Goal: Task Accomplishment & Management: Manage account settings

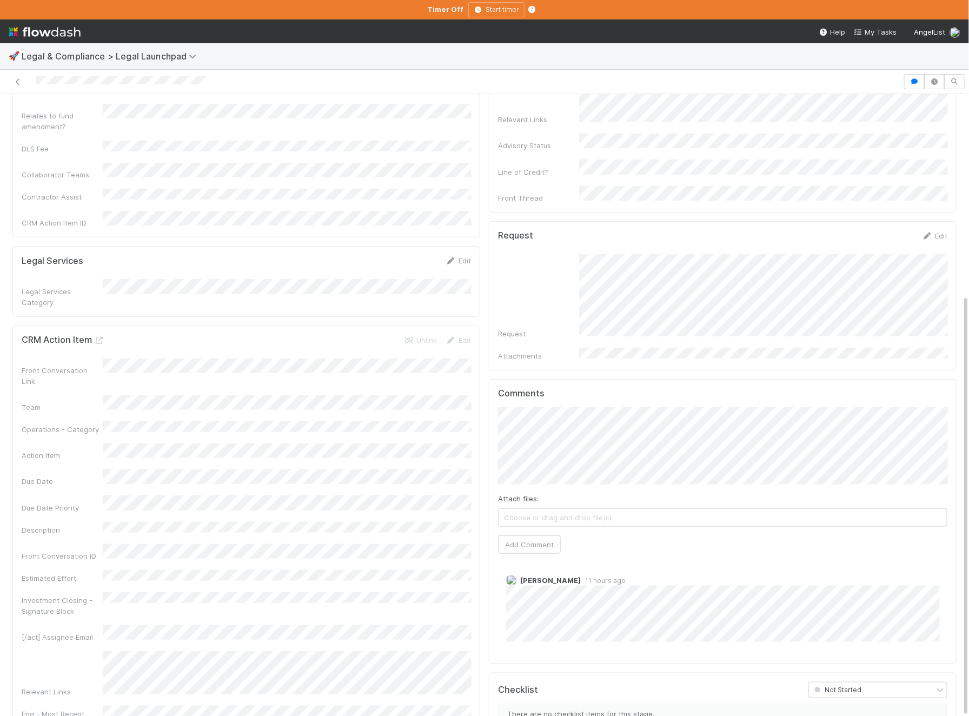
scroll to position [296, 0]
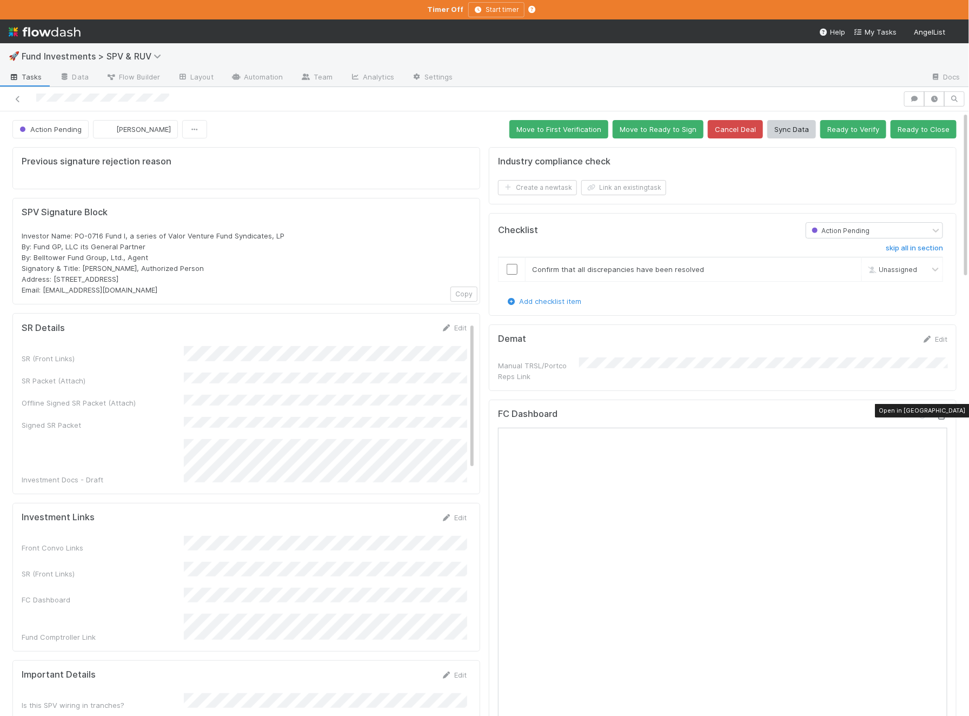
click at [942, 413] on icon at bounding box center [942, 416] width 11 height 7
click at [928, 123] on button "Ready to Close" at bounding box center [924, 129] width 66 height 18
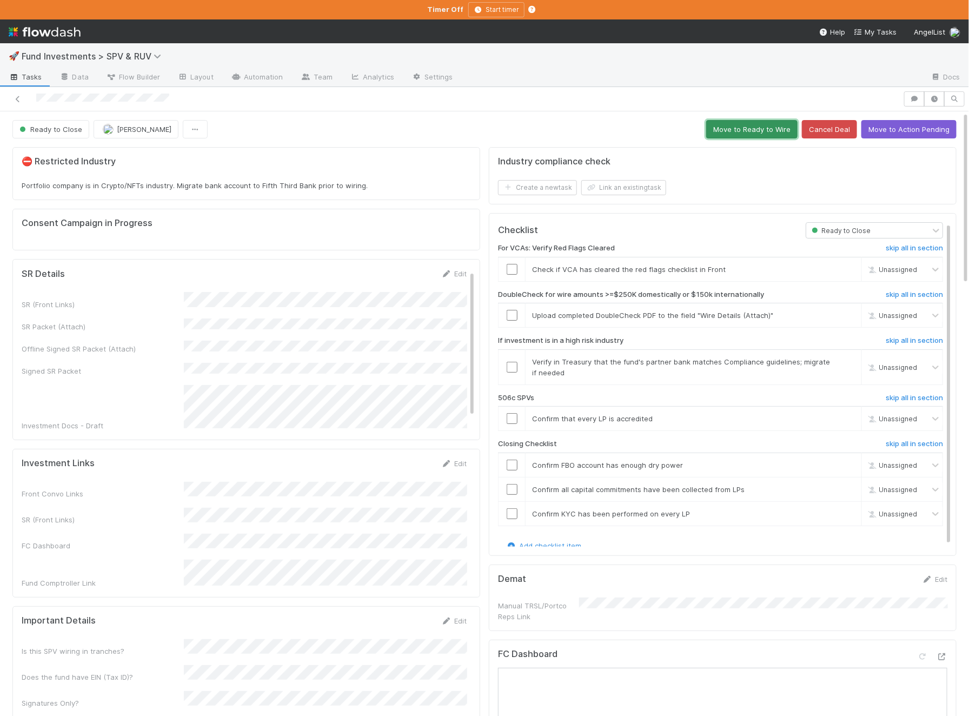
click at [754, 121] on button "Move to Ready to Wire" at bounding box center [751, 129] width 91 height 18
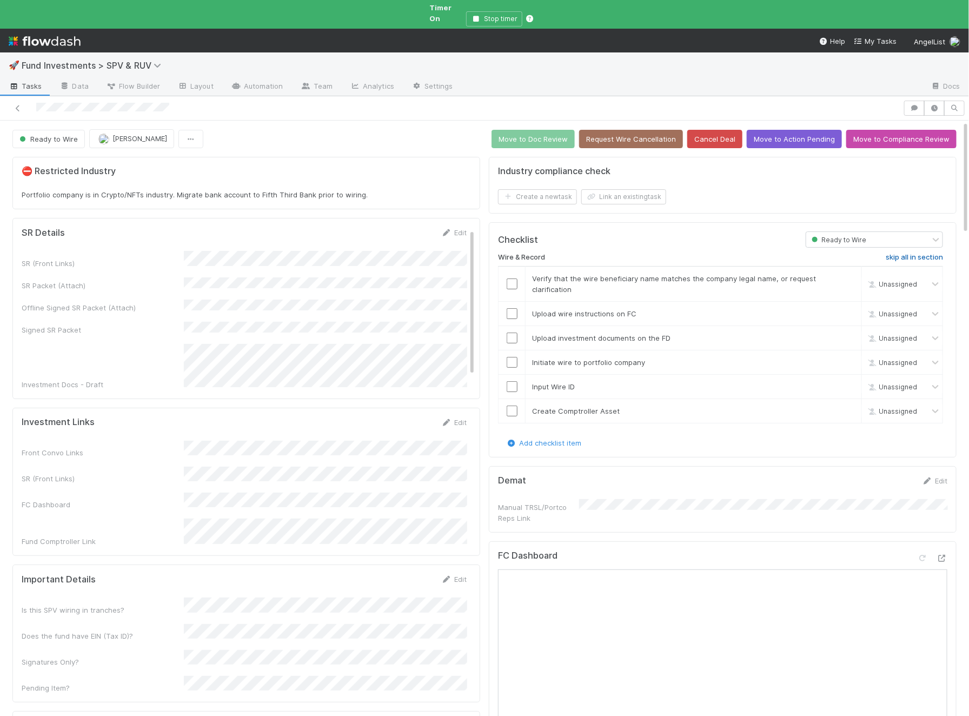
click at [921, 253] on h6 "skip all in section" at bounding box center [914, 257] width 57 height 9
click at [546, 130] on button "Move to Doc Review" at bounding box center [533, 139] width 83 height 18
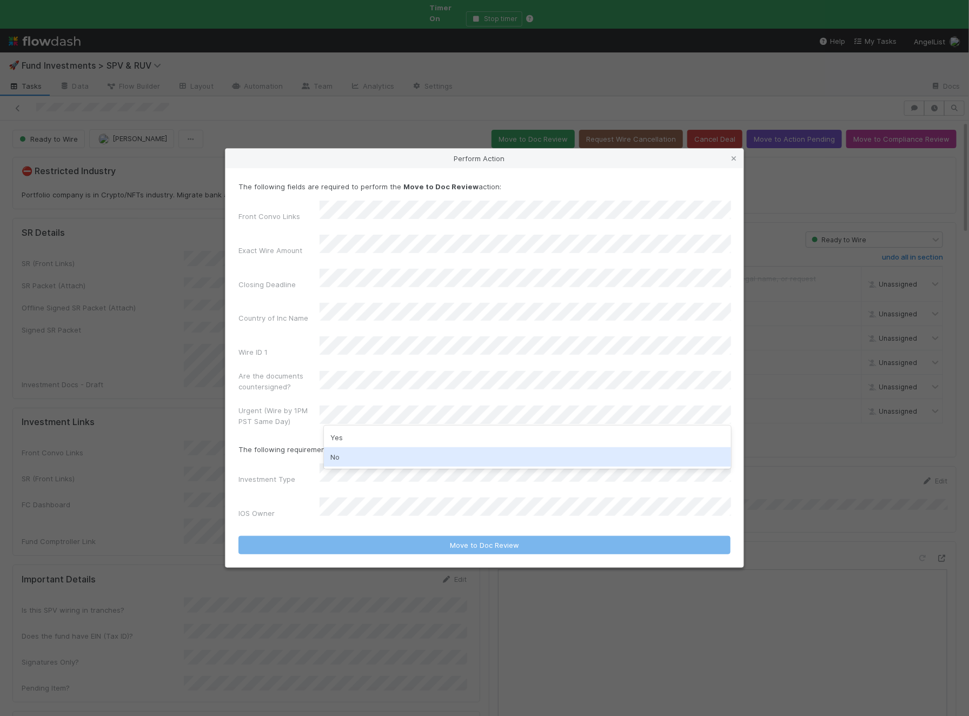
click at [362, 460] on div "No" at bounding box center [527, 456] width 407 height 19
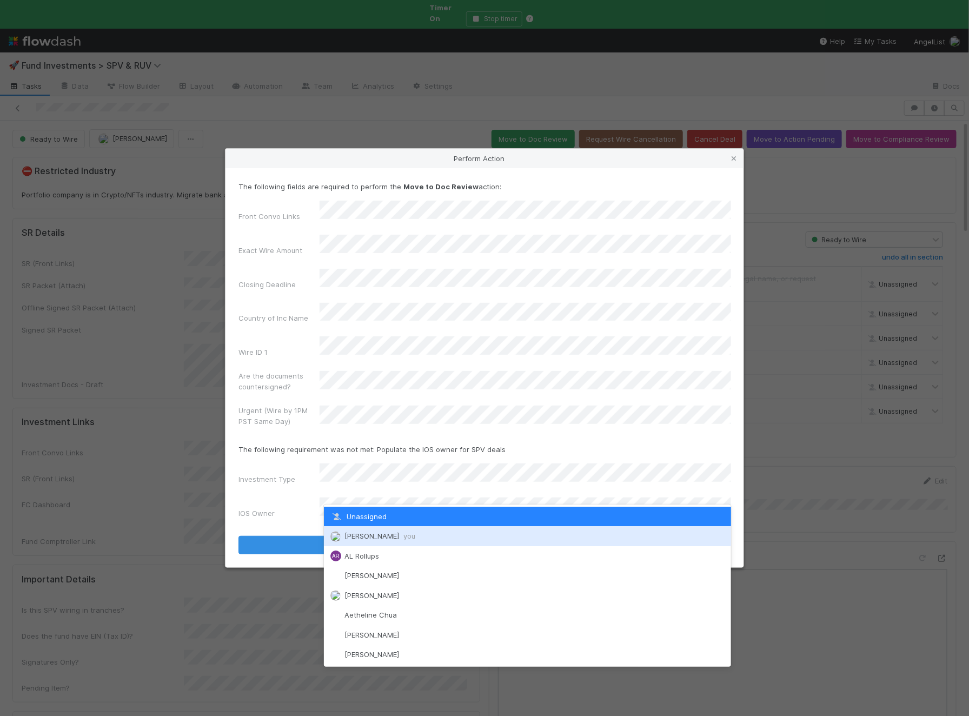
click at [361, 542] on div "Ali Al Khatib you" at bounding box center [527, 535] width 407 height 19
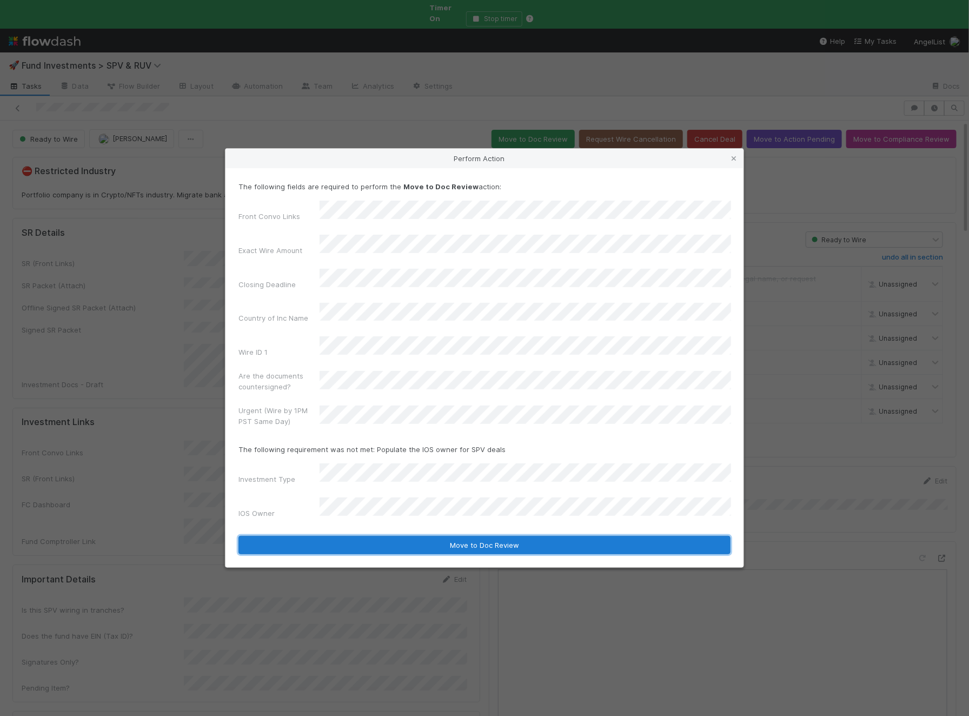
click at [411, 536] on button "Move to Doc Review" at bounding box center [485, 545] width 492 height 18
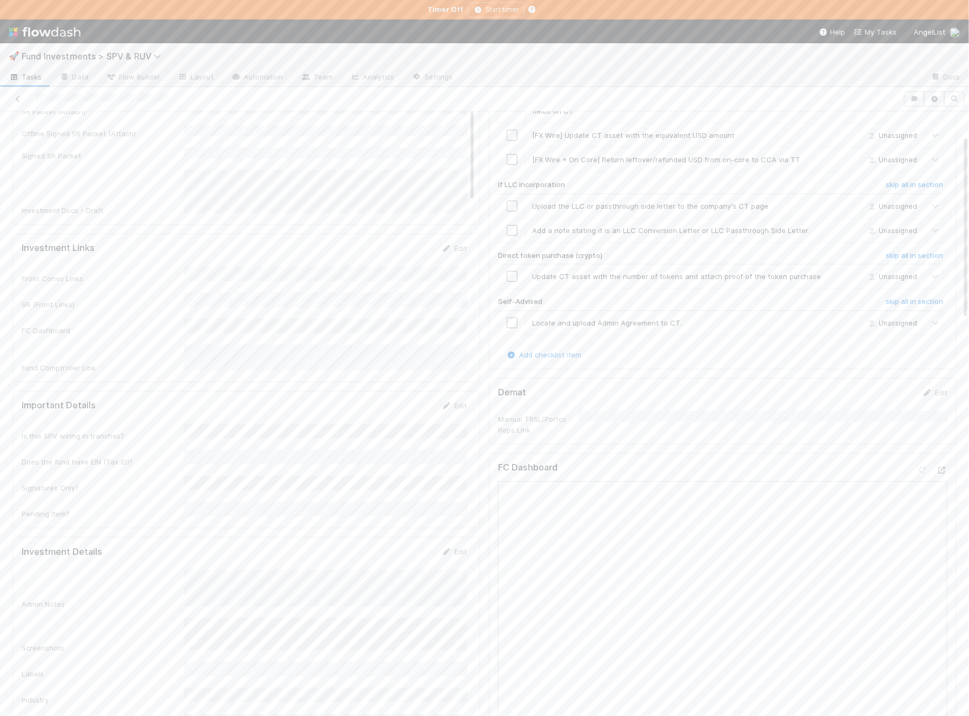
scroll to position [104, 0]
click at [181, 569] on div "Admin Notes" at bounding box center [244, 588] width 445 height 39
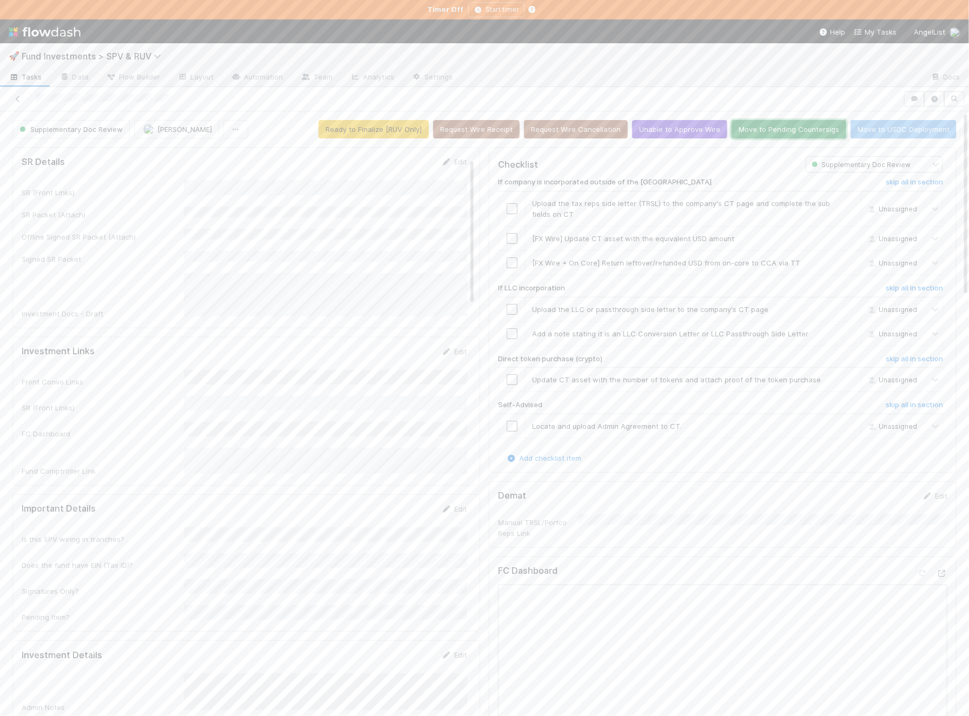
click at [769, 124] on button "Move to Pending Countersigs" at bounding box center [789, 129] width 115 height 18
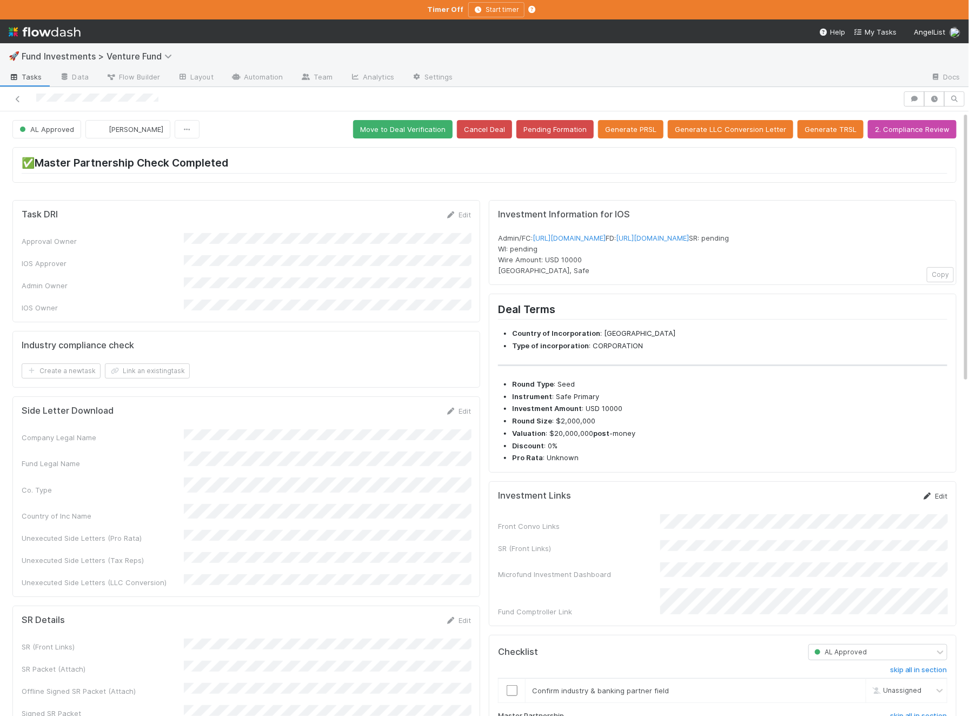
click at [935, 500] on link "Edit" at bounding box center [934, 496] width 25 height 9
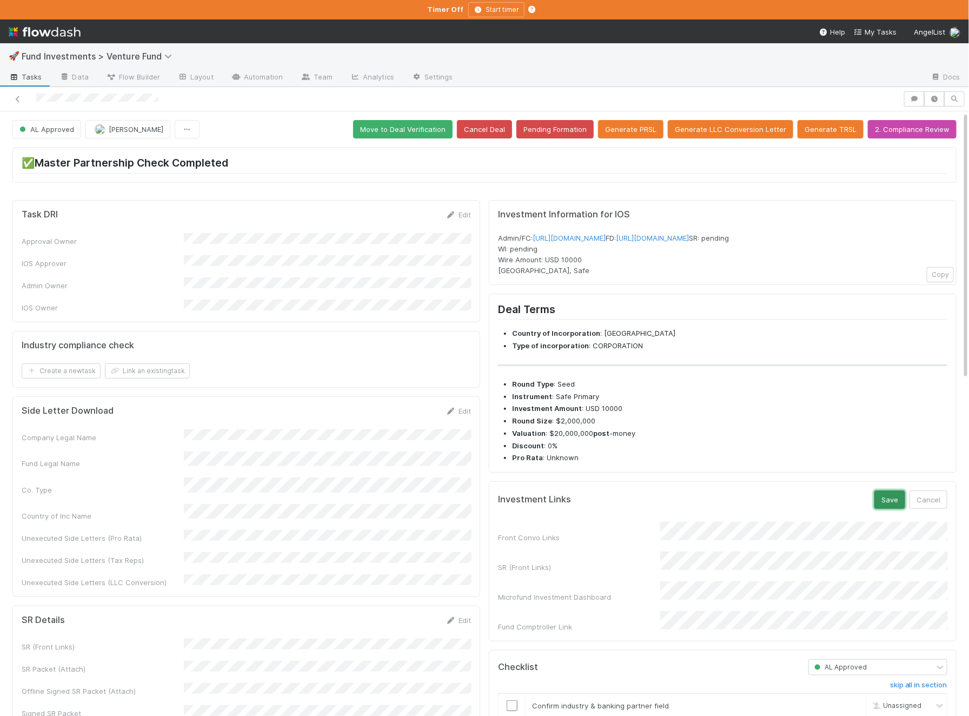
click at [902, 509] on button "Save" at bounding box center [890, 500] width 31 height 18
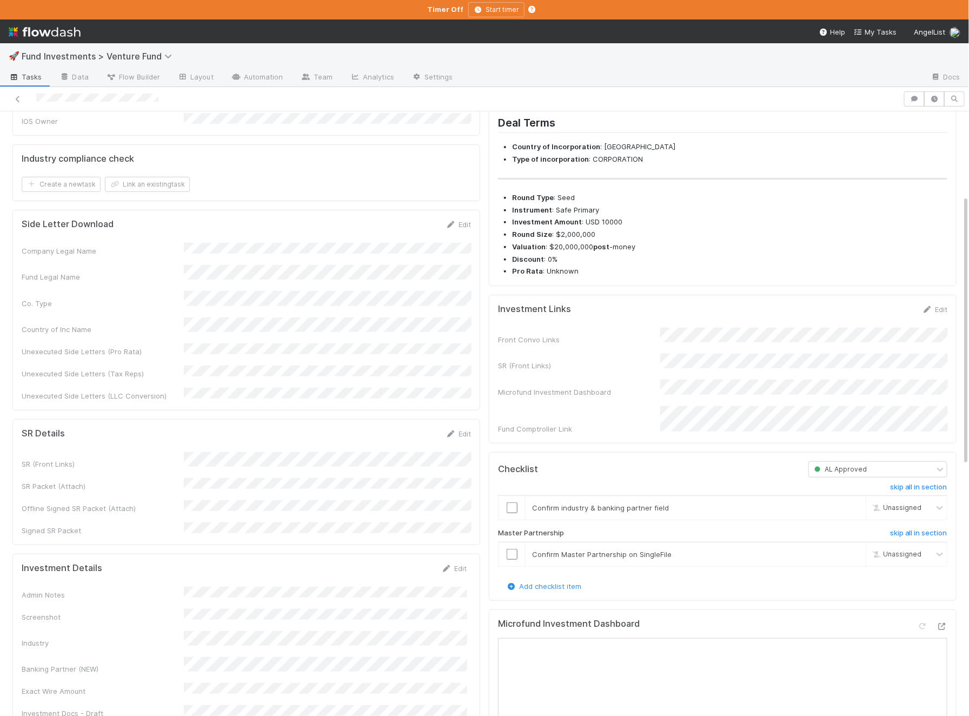
scroll to position [189, 0]
click at [947, 625] on icon at bounding box center [942, 623] width 11 height 7
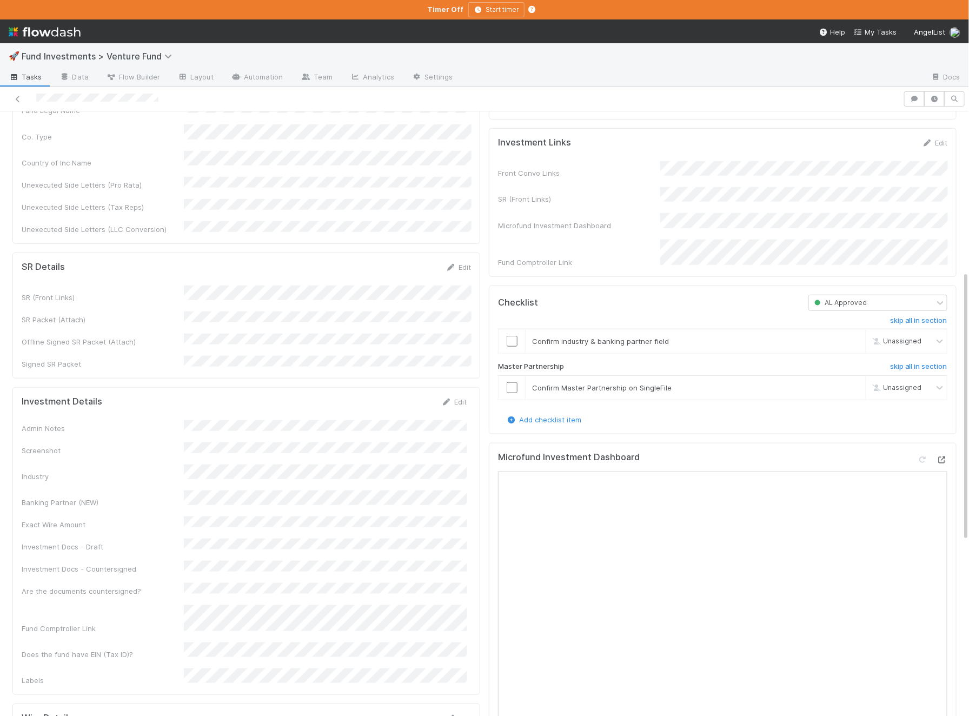
scroll to position [357, 0]
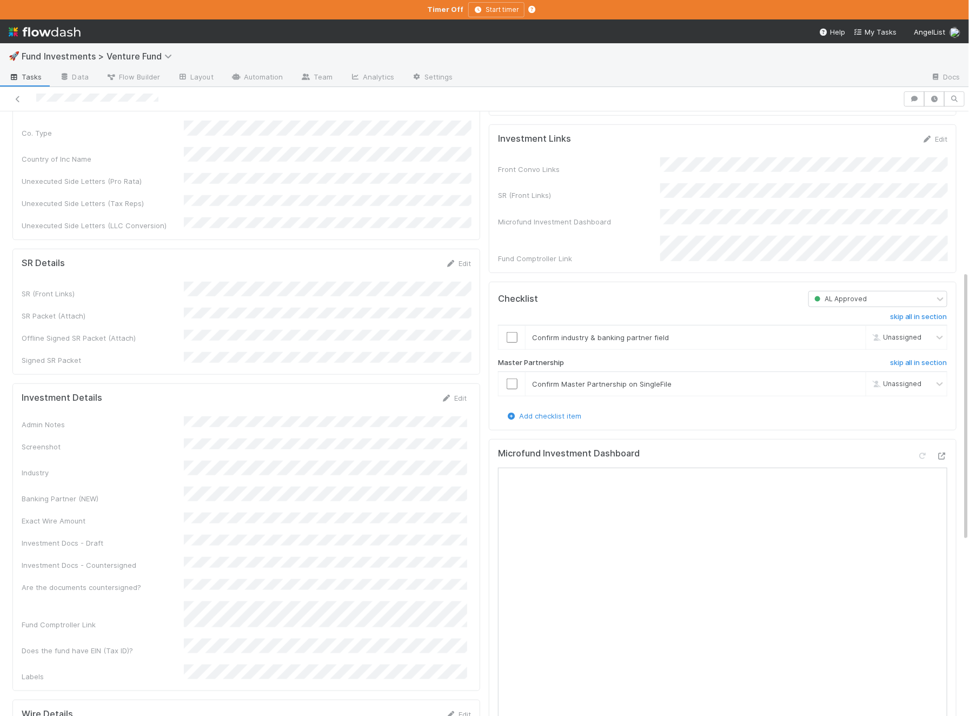
click at [451, 393] on div "Edit" at bounding box center [453, 398] width 25 height 11
click at [456, 394] on link "Edit" at bounding box center [453, 398] width 25 height 9
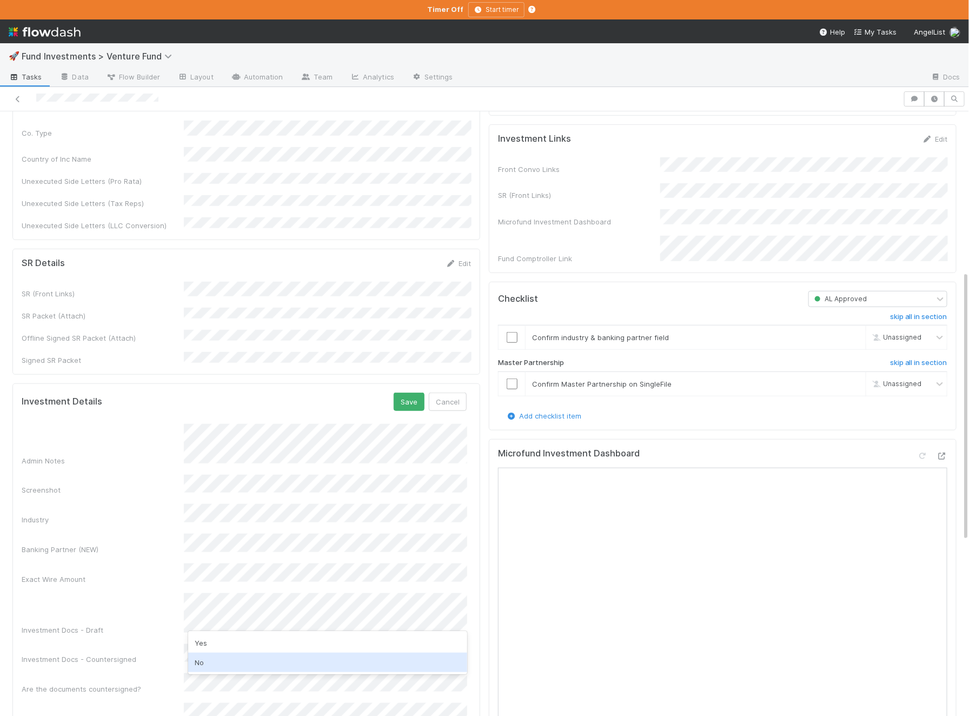
click at [257, 665] on div "No" at bounding box center [327, 662] width 279 height 19
click at [398, 393] on button "Save" at bounding box center [409, 402] width 31 height 18
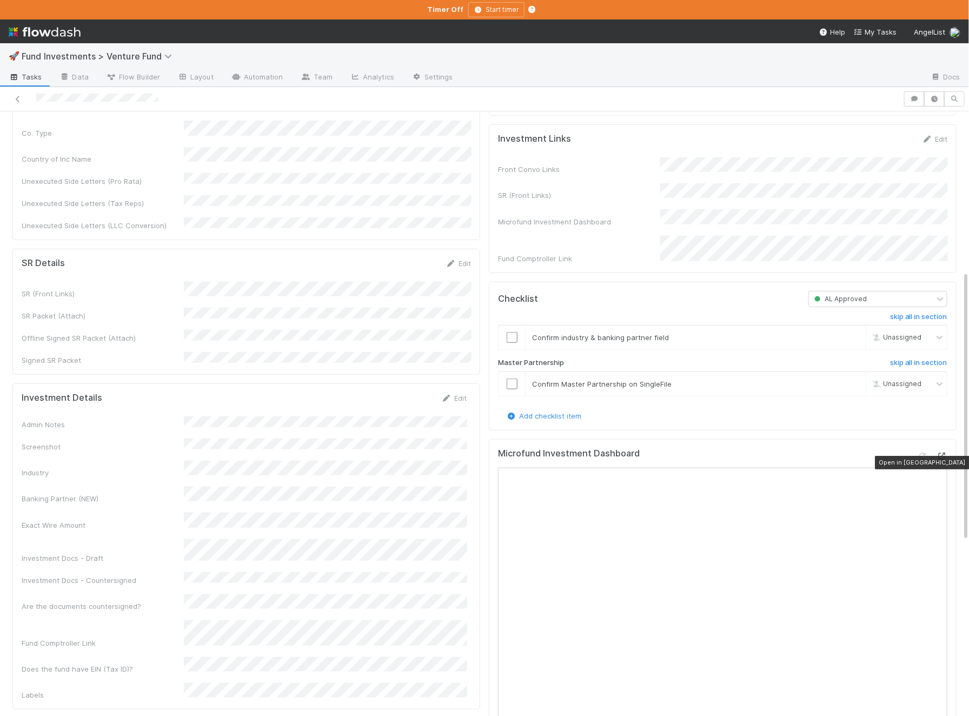
click at [944, 460] on icon at bounding box center [942, 456] width 11 height 7
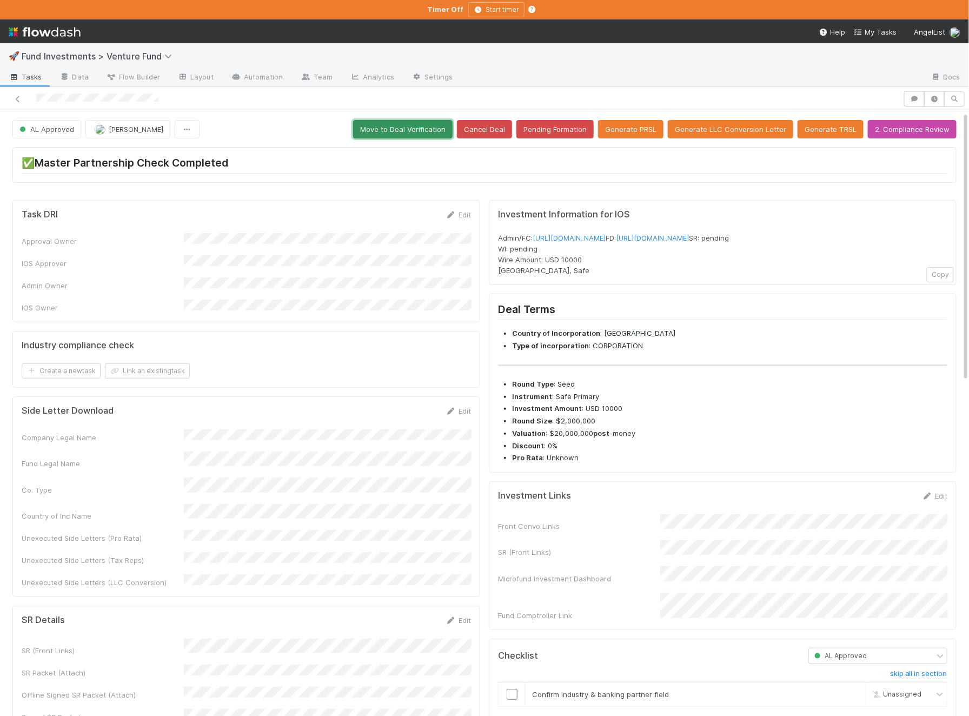
click at [439, 129] on button "Move to Deal Verification" at bounding box center [403, 129] width 100 height 18
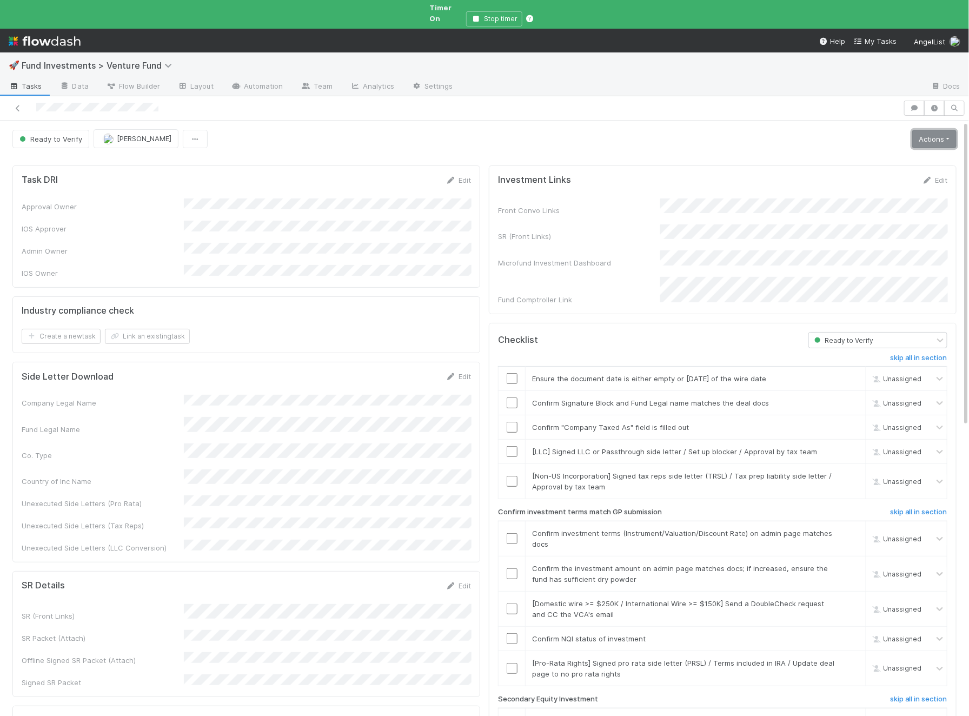
click at [953, 132] on link "Actions" at bounding box center [935, 139] width 44 height 18
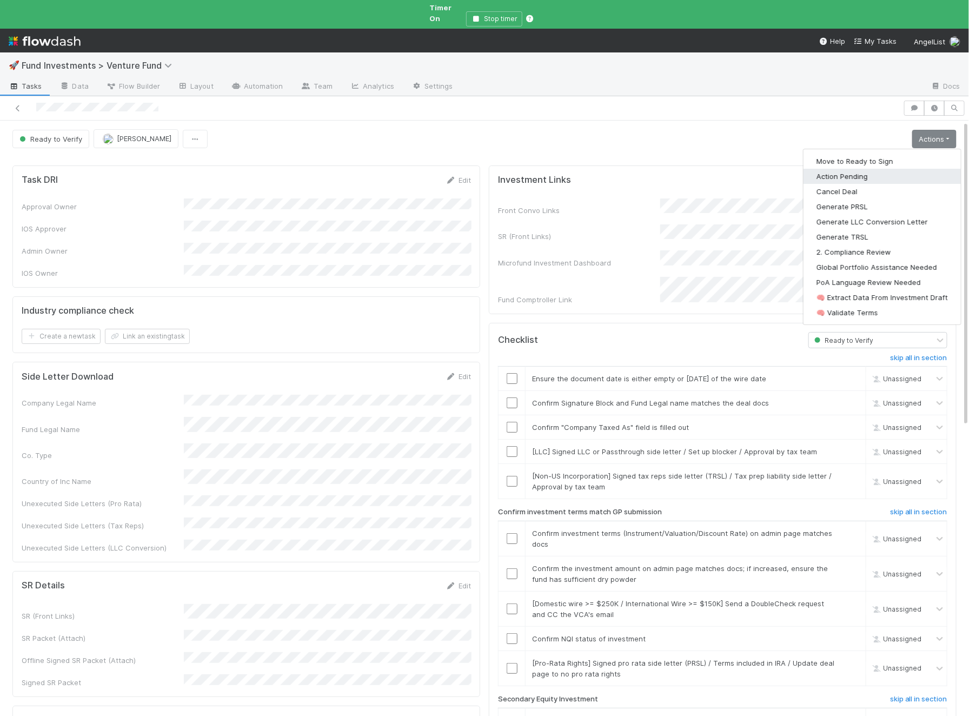
click at [907, 171] on button "Action Pending" at bounding box center [882, 176] width 157 height 15
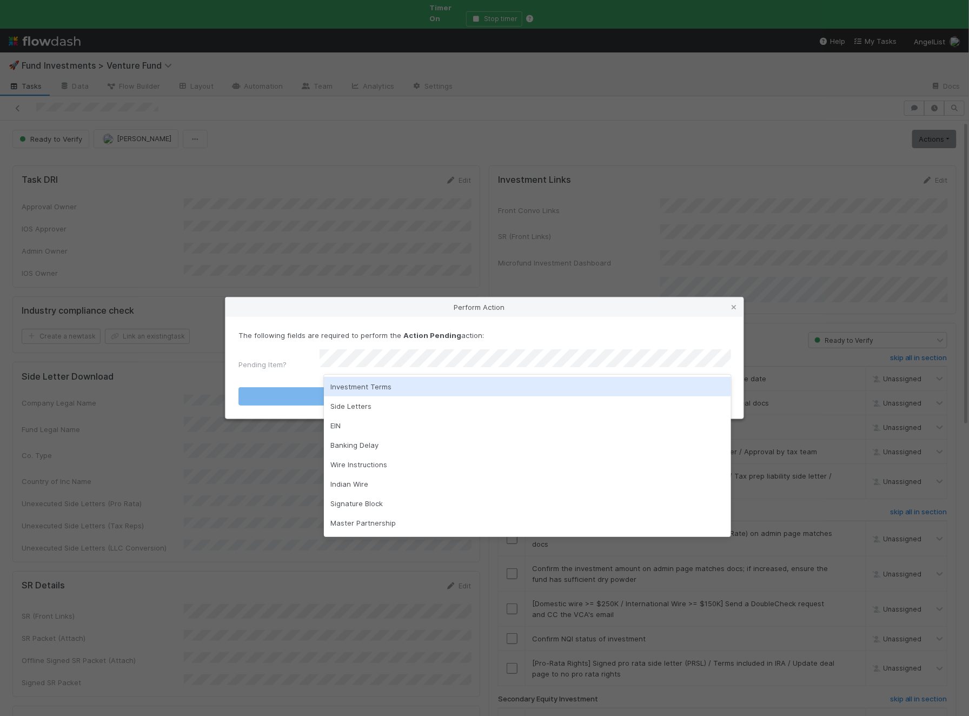
click at [393, 390] on div "Investment Terms" at bounding box center [527, 386] width 407 height 19
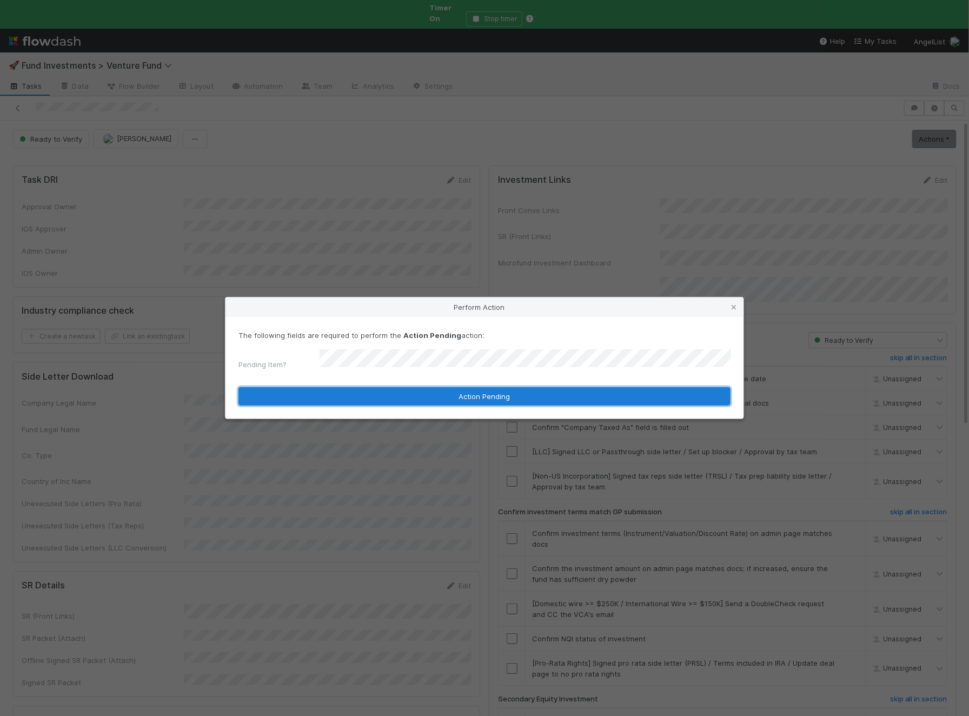
click at [415, 390] on button "Action Pending" at bounding box center [485, 396] width 492 height 18
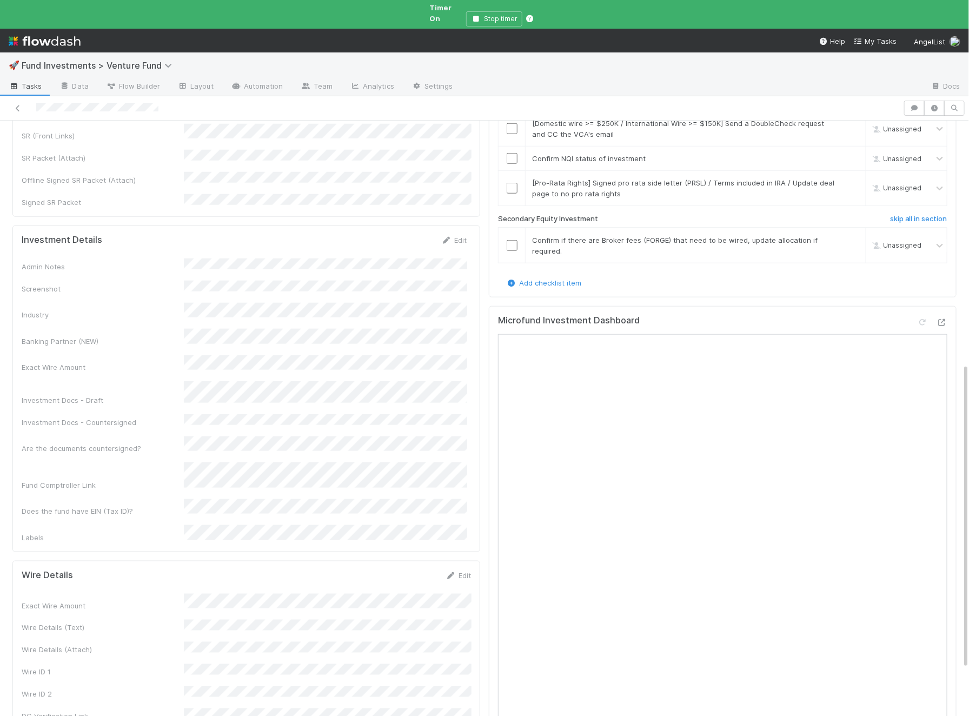
scroll to position [486, 0]
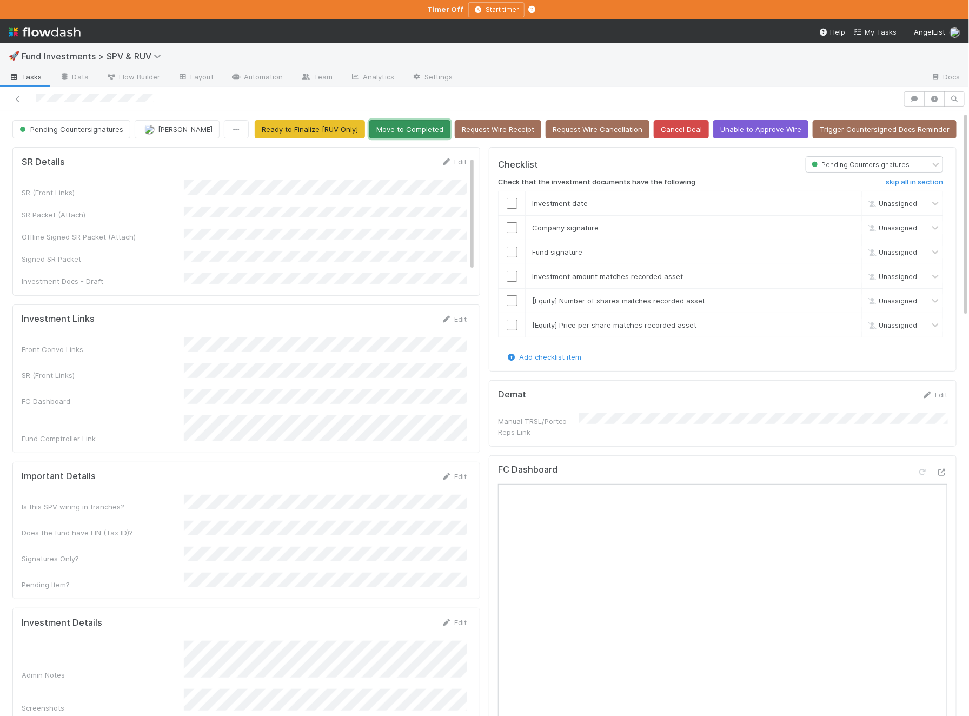
click at [445, 126] on button "Move to Completed" at bounding box center [409, 129] width 81 height 18
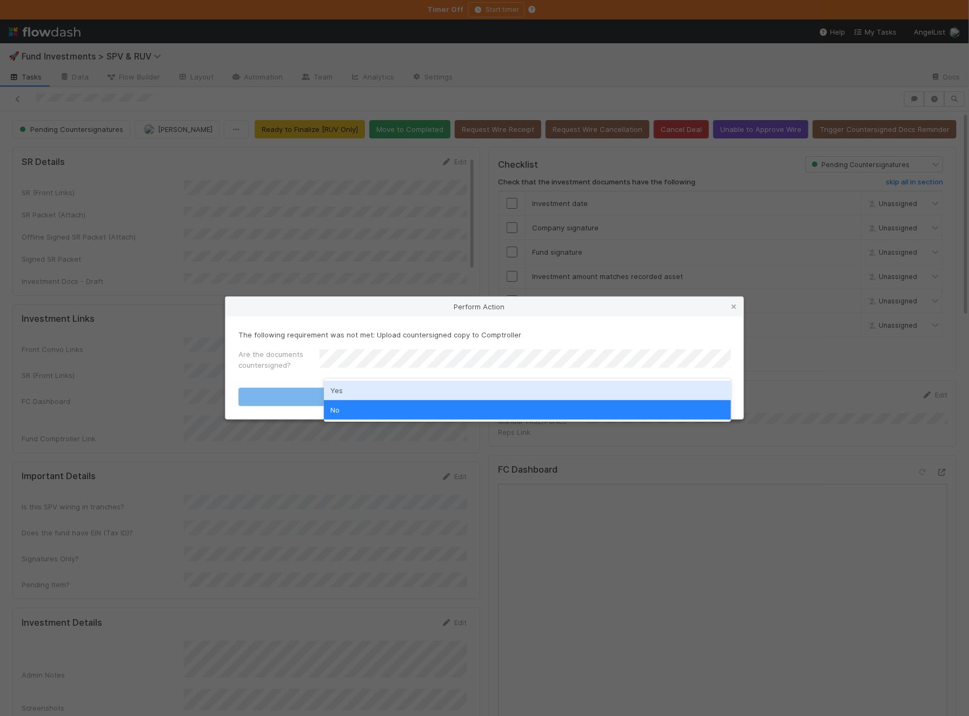
click at [368, 393] on div "Yes" at bounding box center [527, 390] width 407 height 19
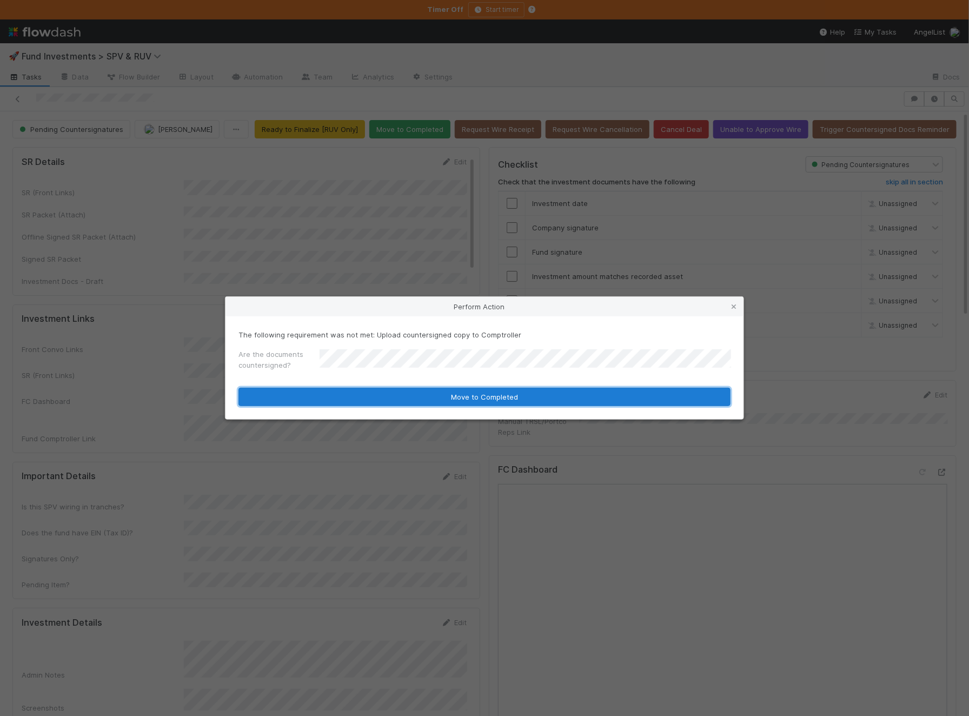
click at [359, 397] on button "Move to Completed" at bounding box center [485, 397] width 492 height 18
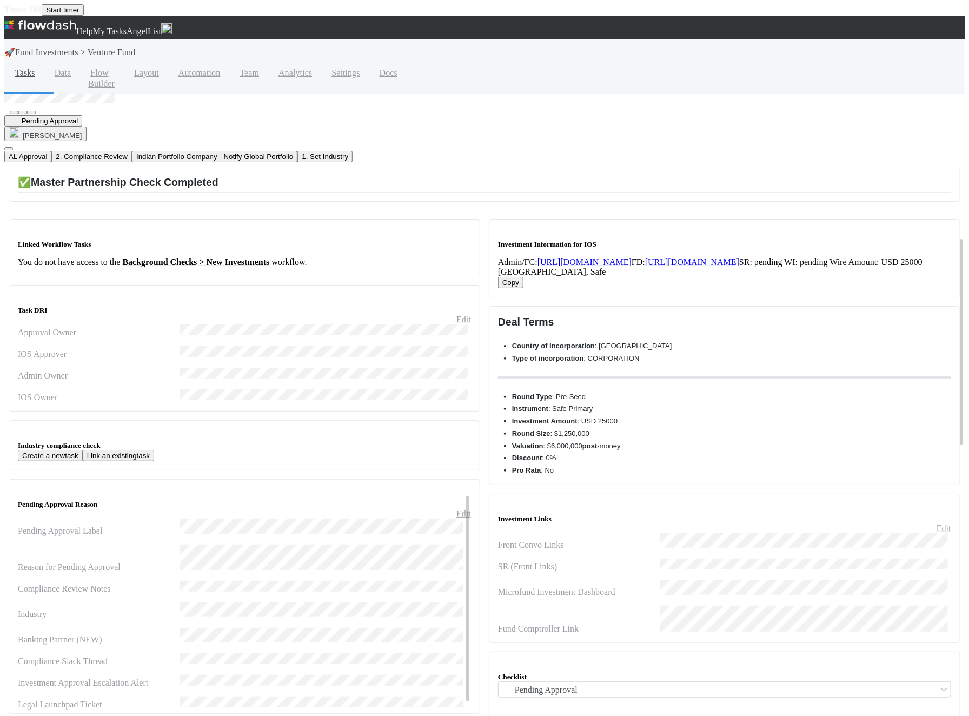
scroll to position [395, 0]
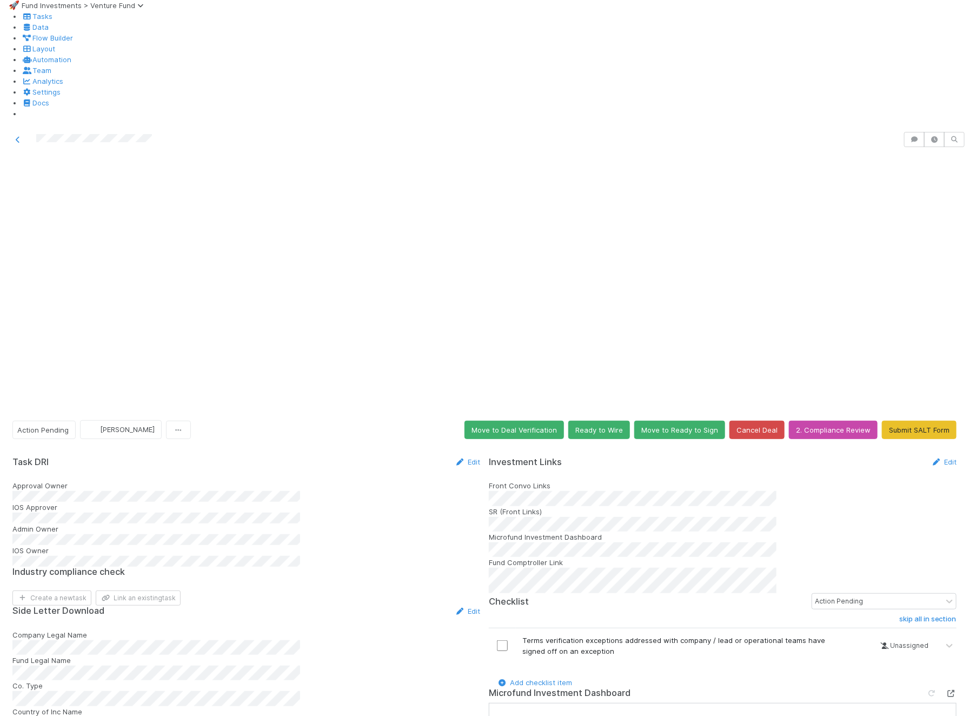
click at [946, 688] on div at bounding box center [951, 693] width 11 height 11
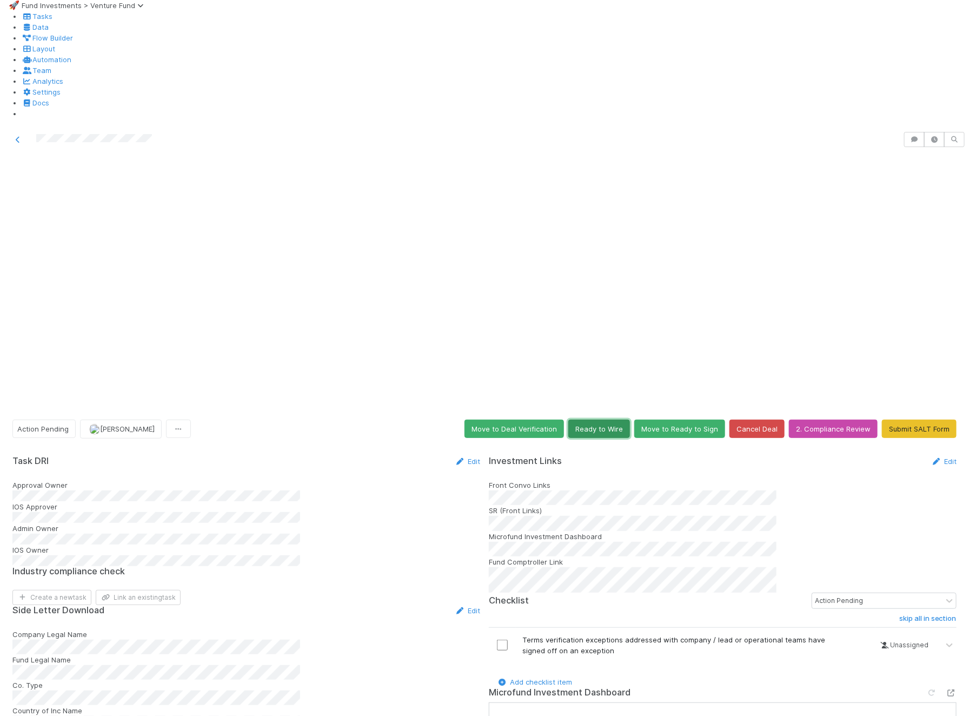
click at [603, 420] on button "Ready to Wire" at bounding box center [600, 429] width 62 height 18
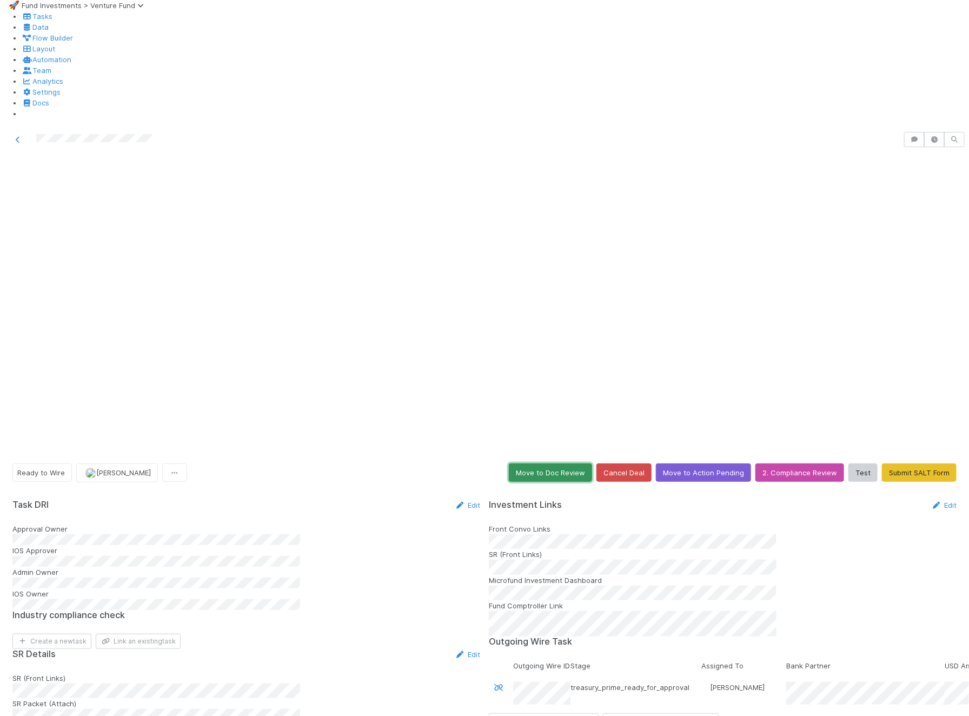
click at [525, 464] on button "Move to Doc Review" at bounding box center [550, 473] width 83 height 18
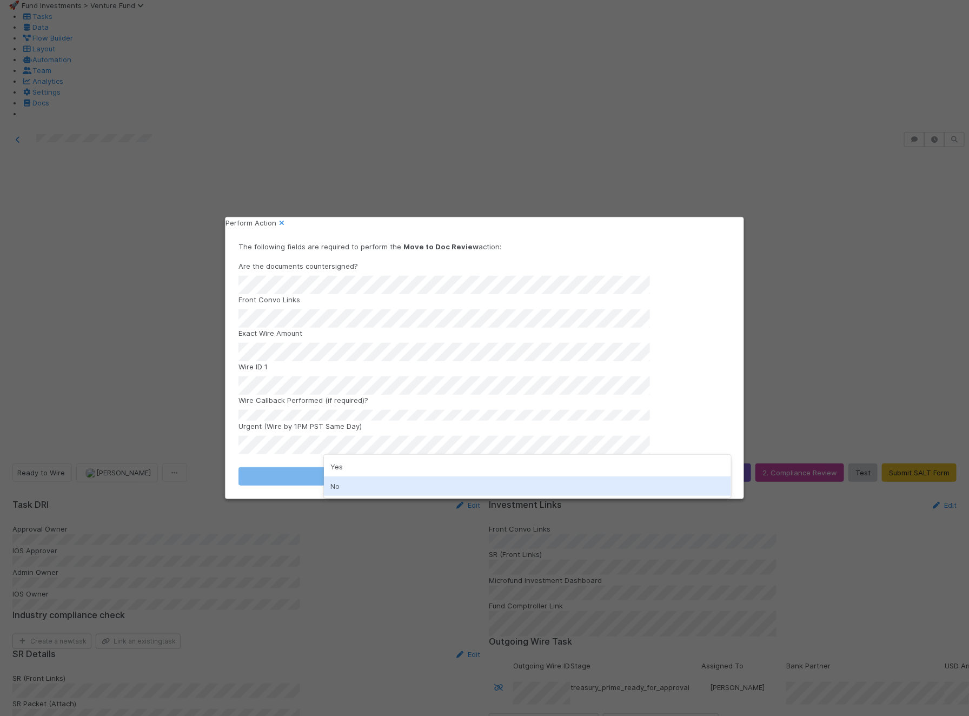
click at [354, 491] on div "No" at bounding box center [527, 486] width 407 height 19
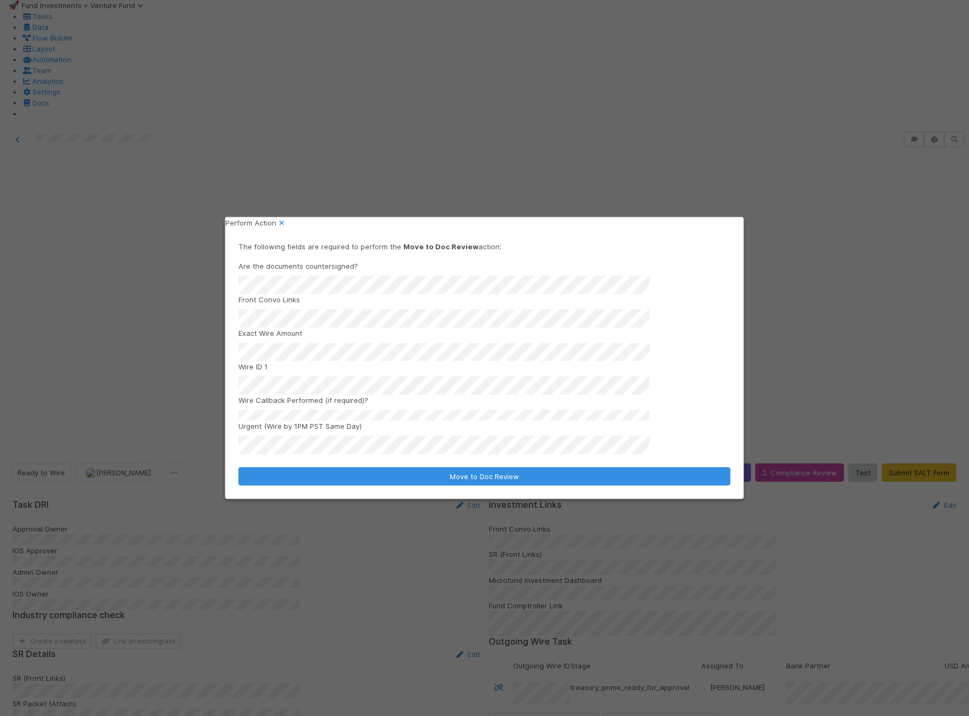
click at [406, 463] on form "The following fields are required to perform the Move to Doc Review action: Are…" at bounding box center [485, 363] width 492 height 245
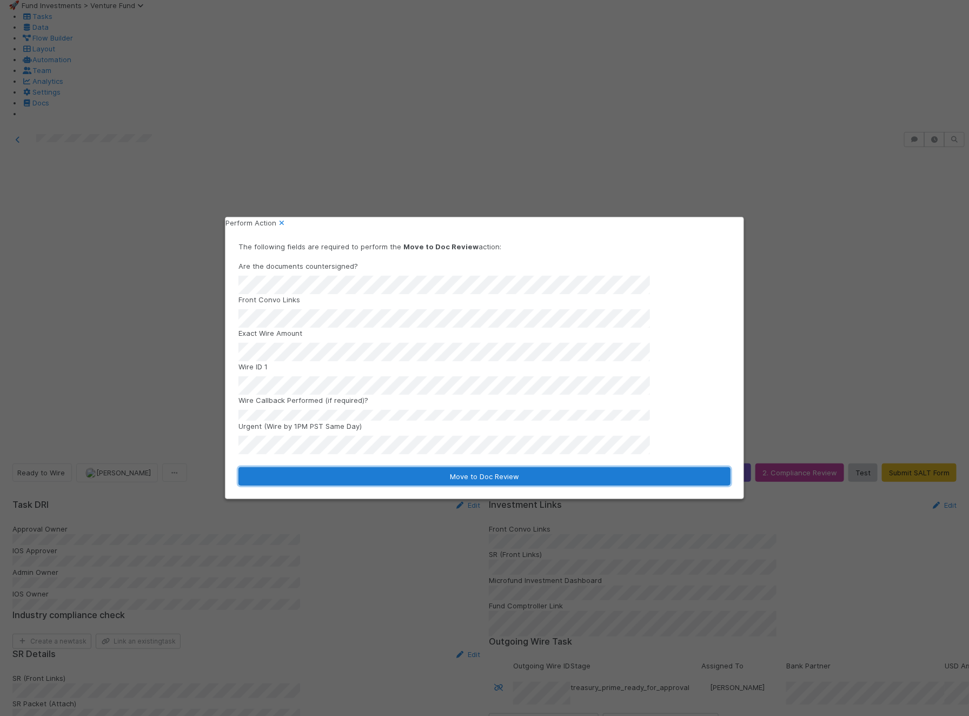
click at [402, 472] on button "Move to Doc Review" at bounding box center [485, 476] width 492 height 18
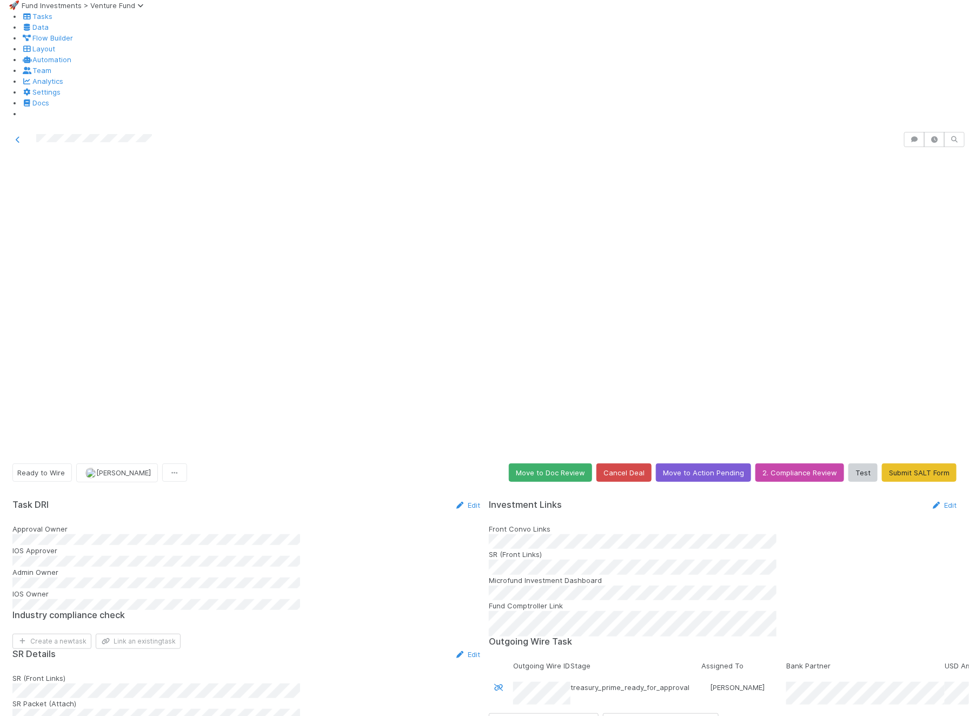
click at [570, 464] on div "Ready to Wire Karan Thapar Move to Doc Review Cancel Deal Move to Action Pendin…" at bounding box center [484, 473] width 945 height 19
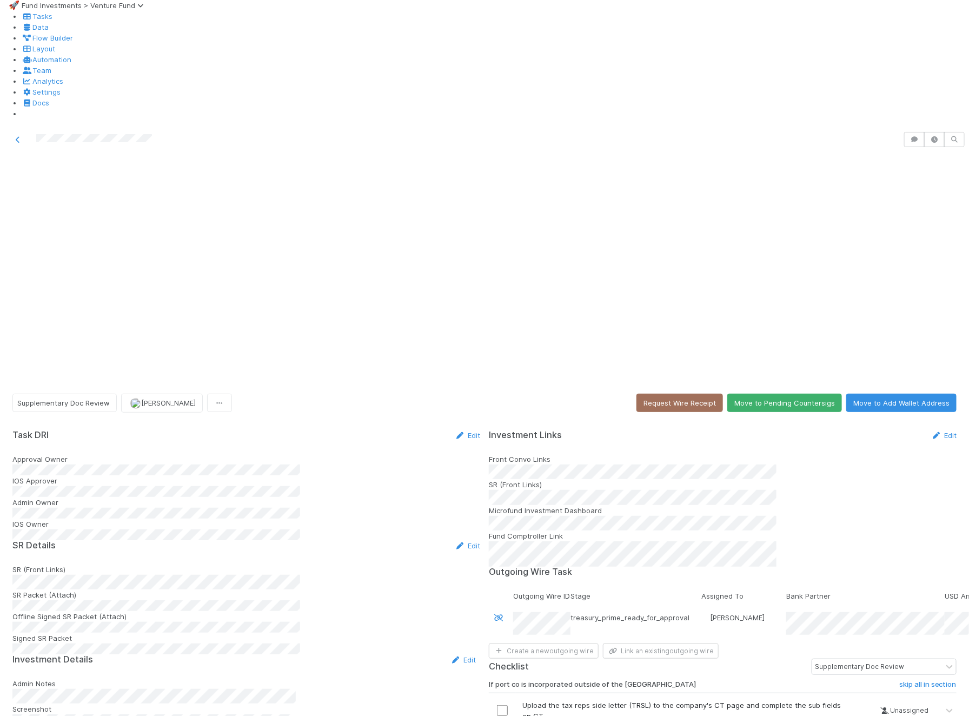
click at [790, 394] on button "Move to Pending Countersigs" at bounding box center [785, 403] width 115 height 18
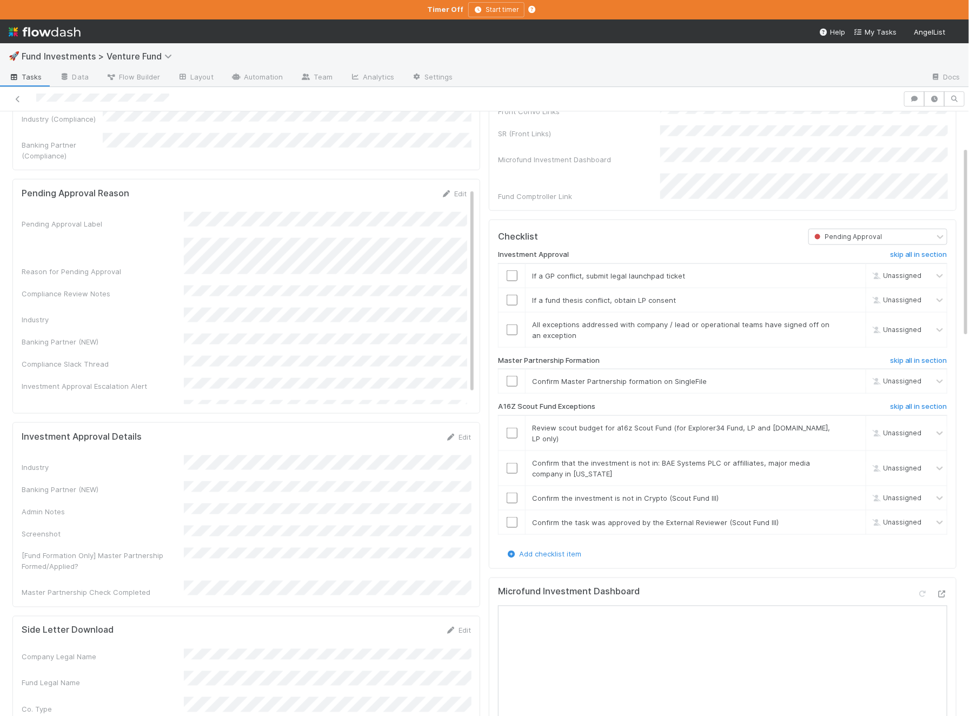
scroll to position [875, 0]
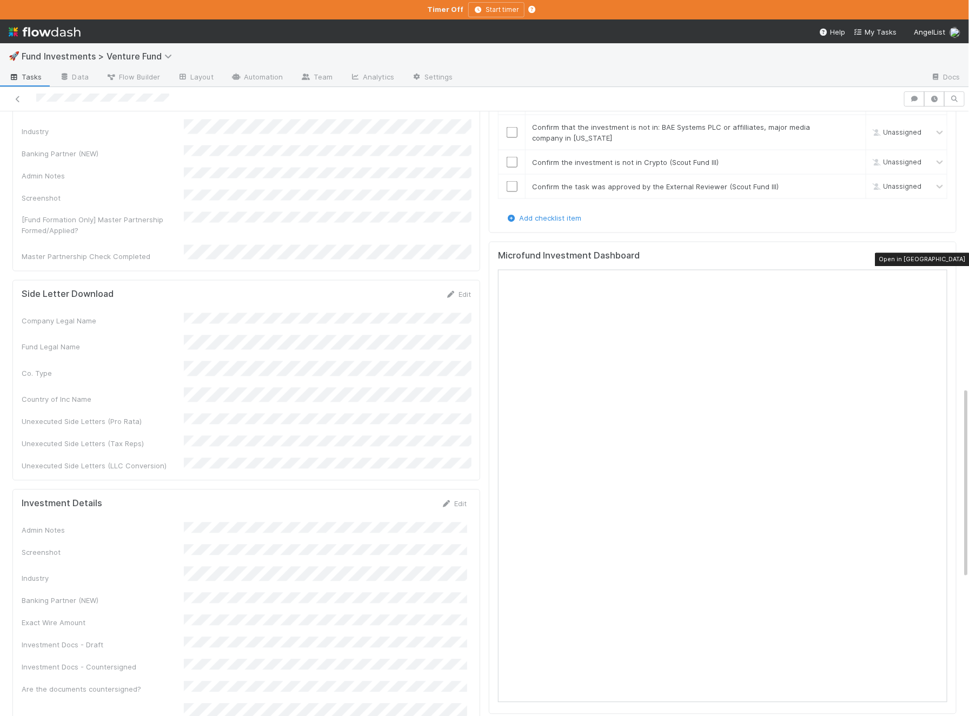
click at [942, 257] on icon at bounding box center [942, 258] width 11 height 7
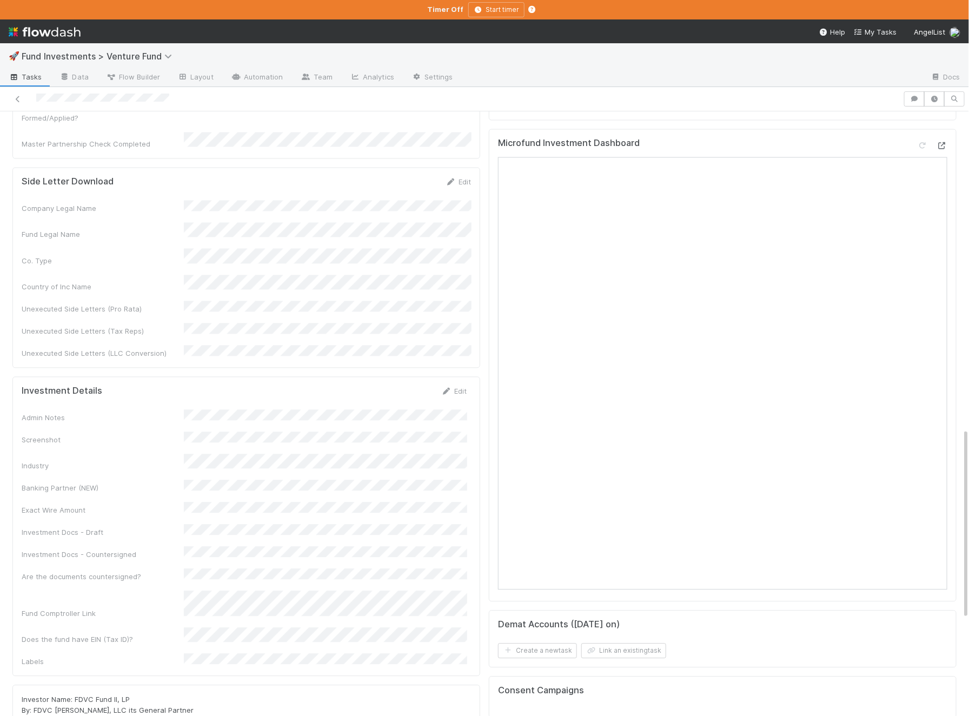
scroll to position [950, 0]
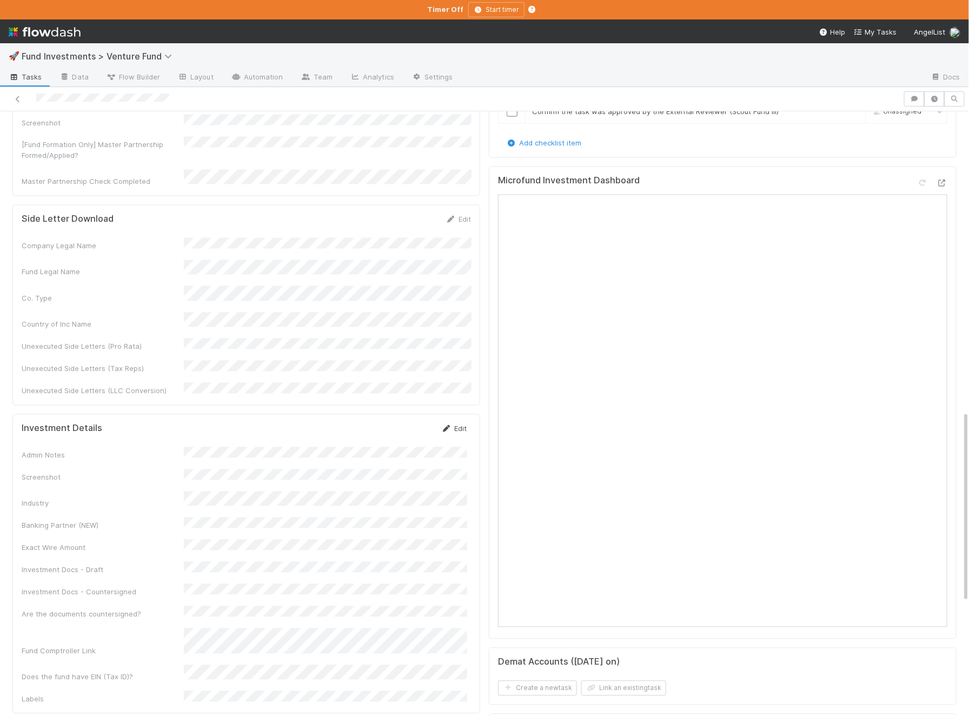
click at [459, 425] on link "Edit" at bounding box center [453, 429] width 25 height 9
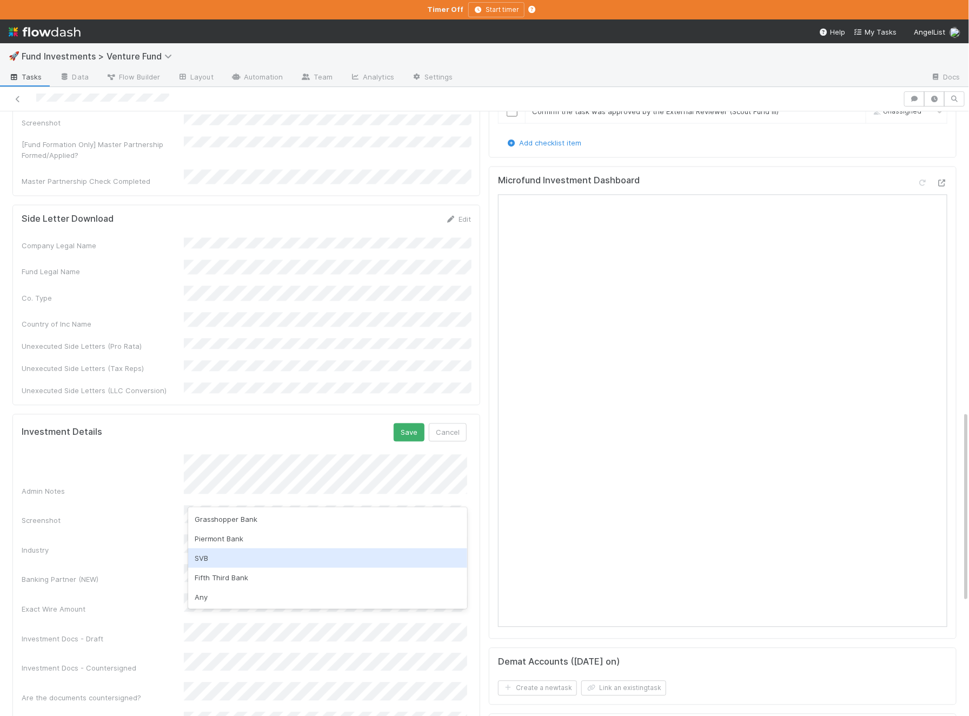
click at [206, 556] on div "SVB" at bounding box center [327, 558] width 279 height 19
click at [401, 424] on button "Save" at bounding box center [409, 433] width 31 height 18
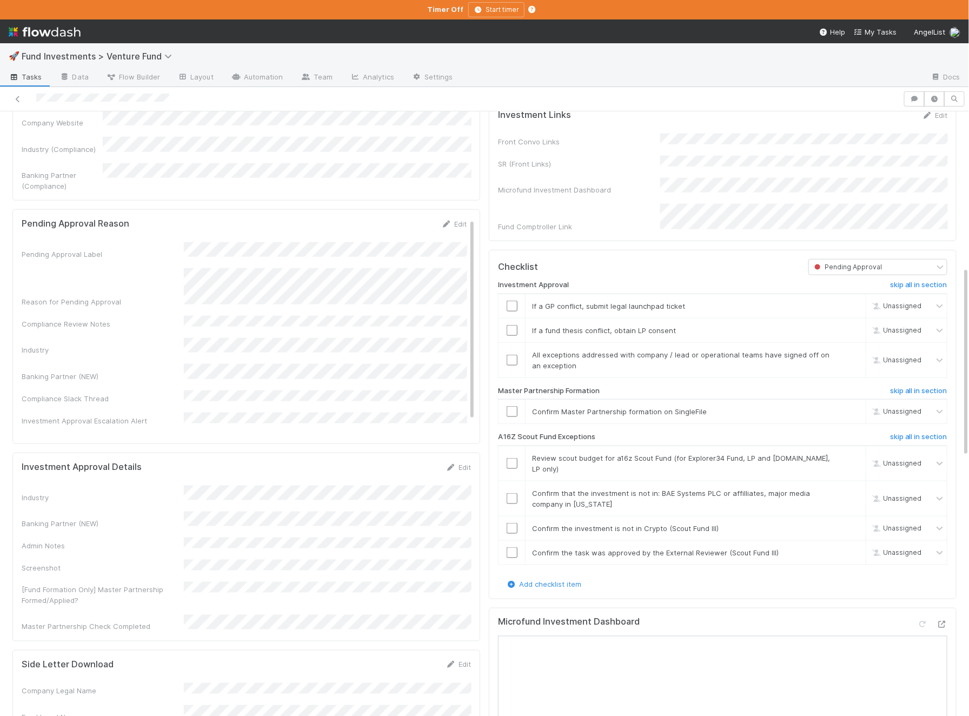
scroll to position [490, 0]
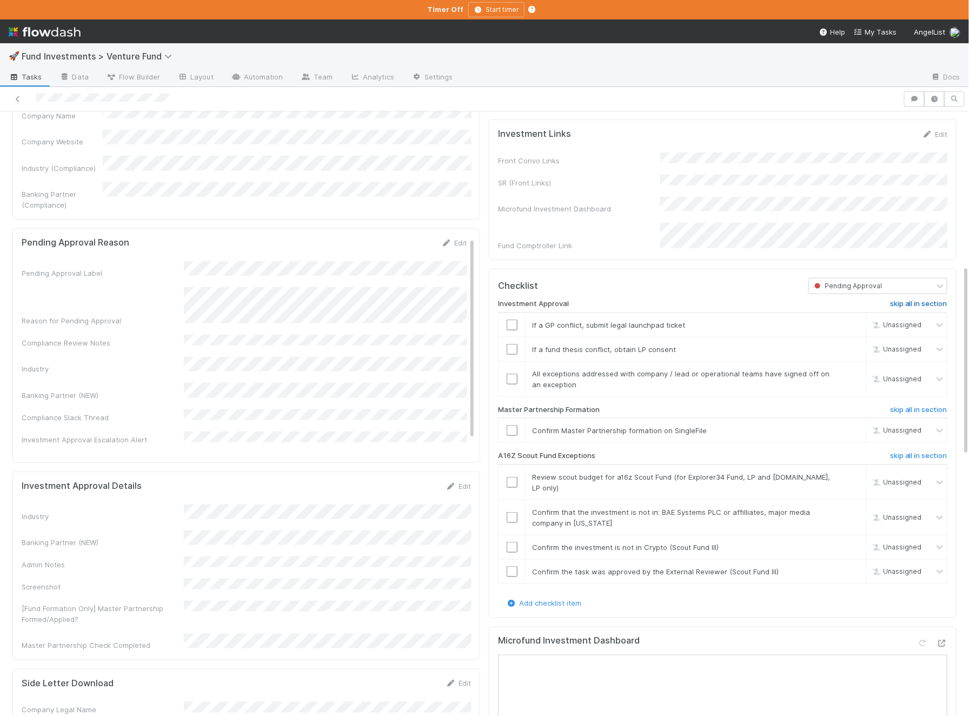
click at [947, 308] on h6 "skip all in section" at bounding box center [918, 304] width 57 height 9
click at [511, 435] on input "checkbox" at bounding box center [512, 430] width 11 height 11
click at [921, 458] on h6 "skip all in section" at bounding box center [918, 456] width 57 height 9
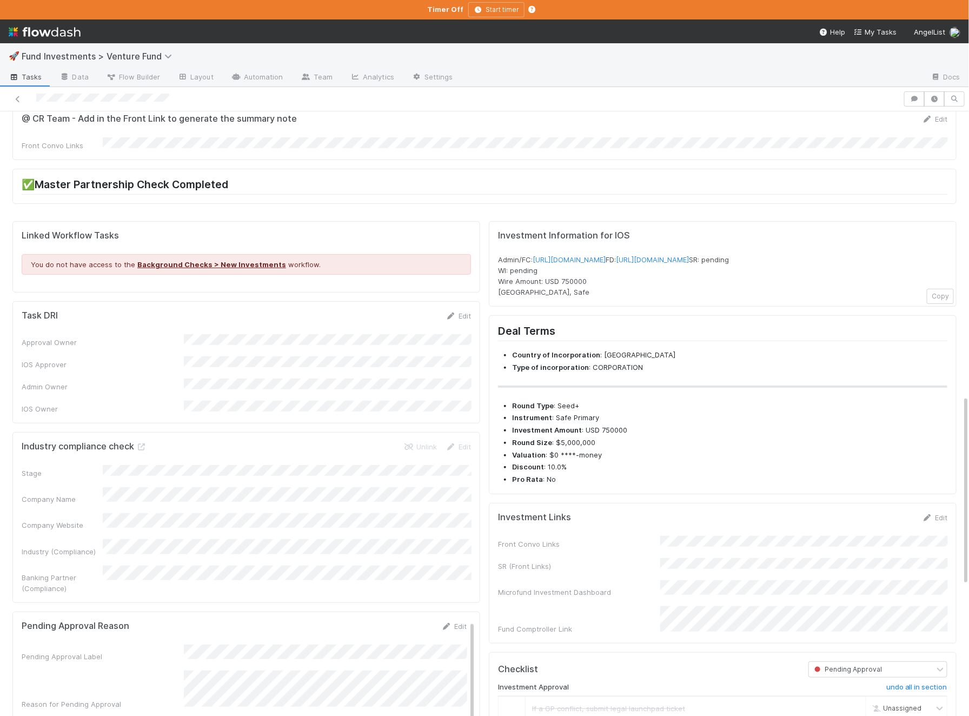
scroll to position [0, 0]
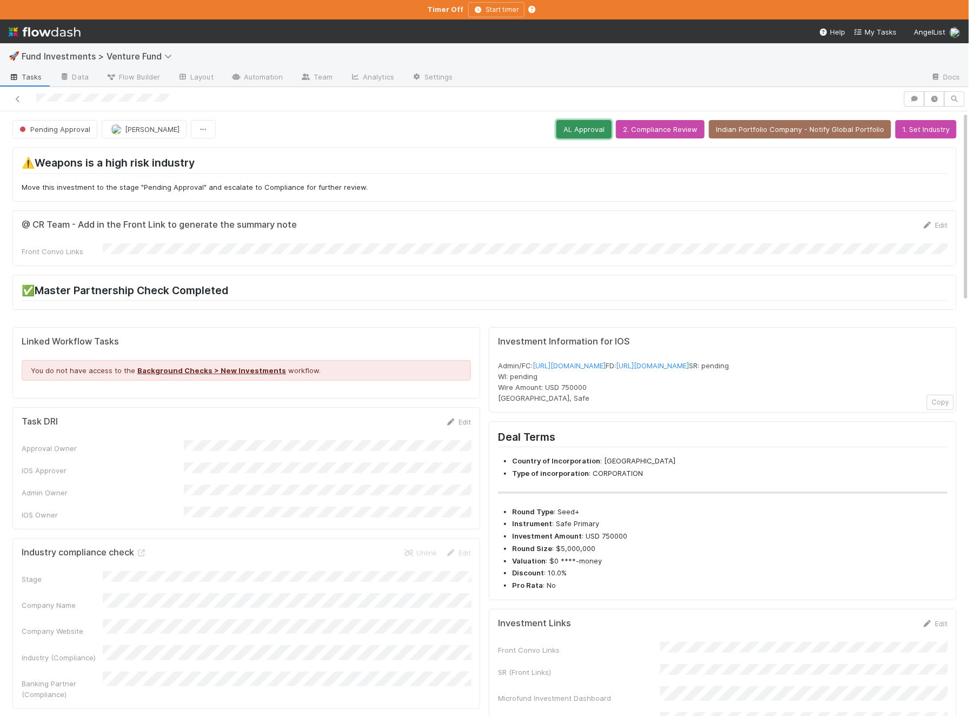
click at [593, 122] on button "AL Approval" at bounding box center [584, 129] width 55 height 18
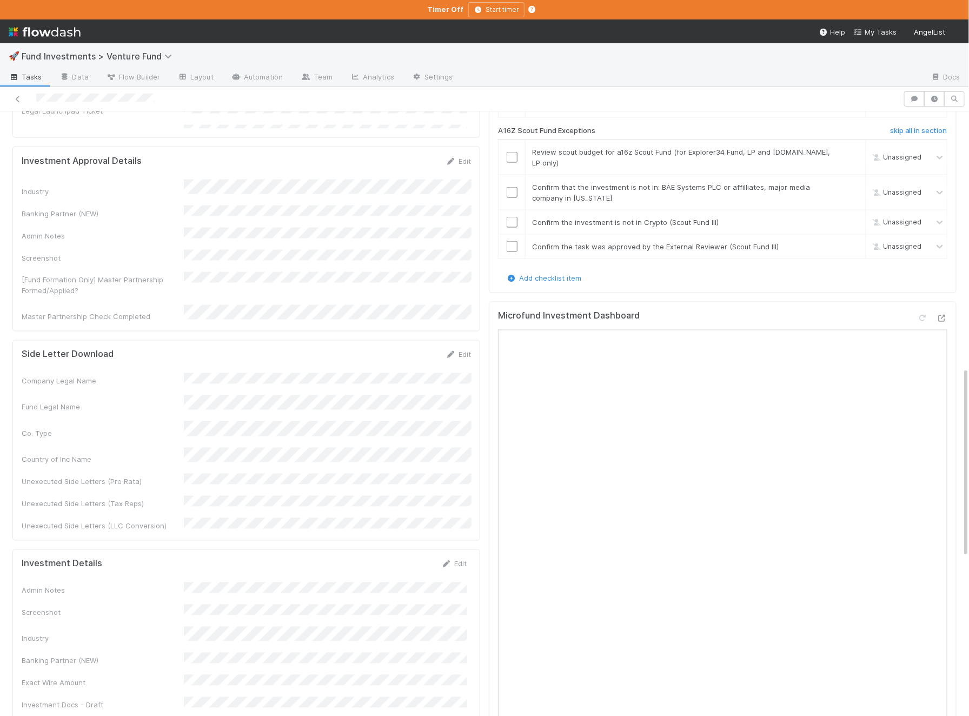
scroll to position [816, 0]
click at [939, 314] on icon at bounding box center [942, 317] width 11 height 7
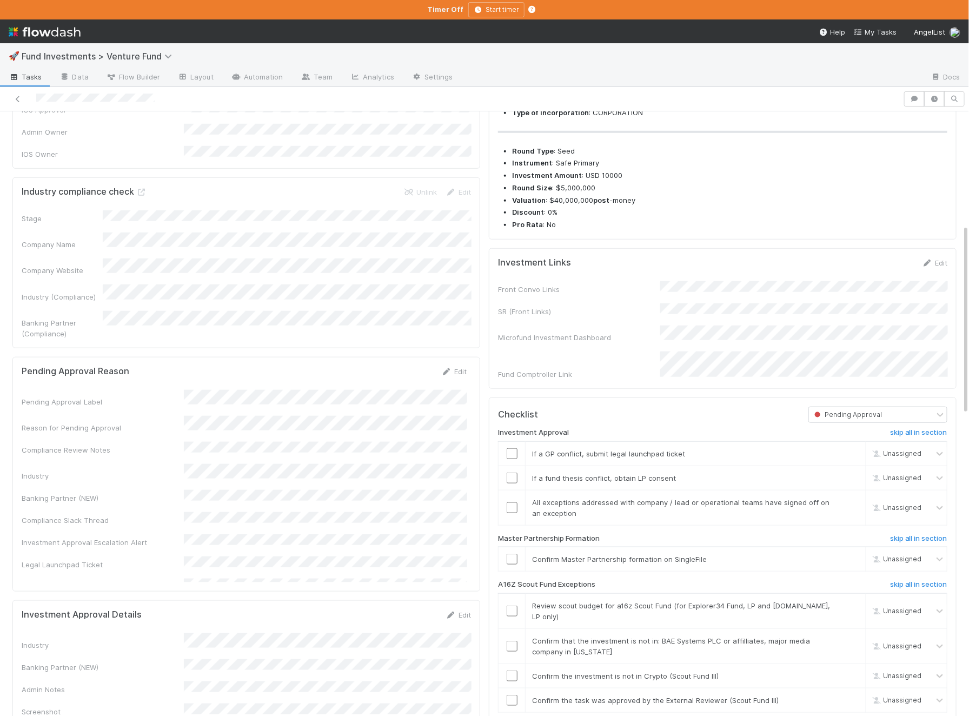
scroll to position [371, 0]
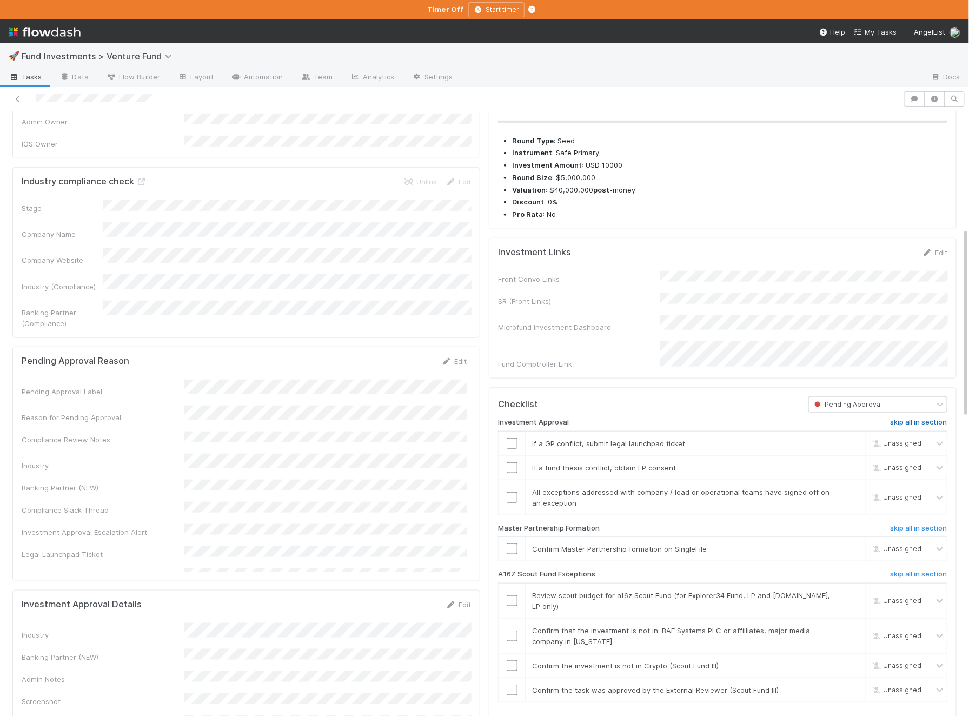
click at [924, 427] on h6 "skip all in section" at bounding box center [918, 422] width 57 height 9
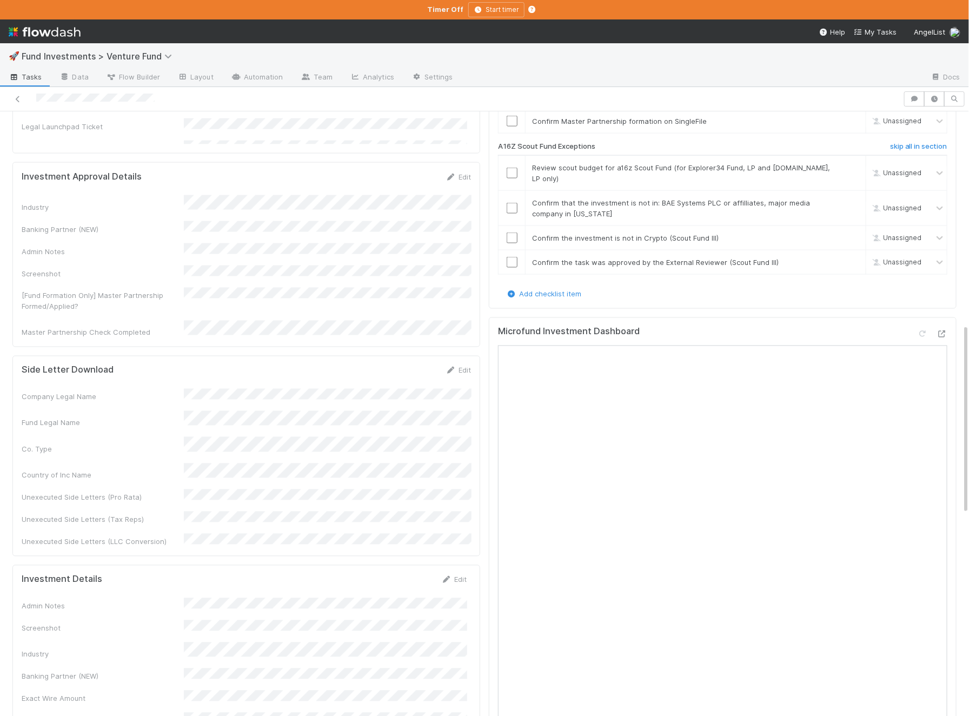
scroll to position [820, 0]
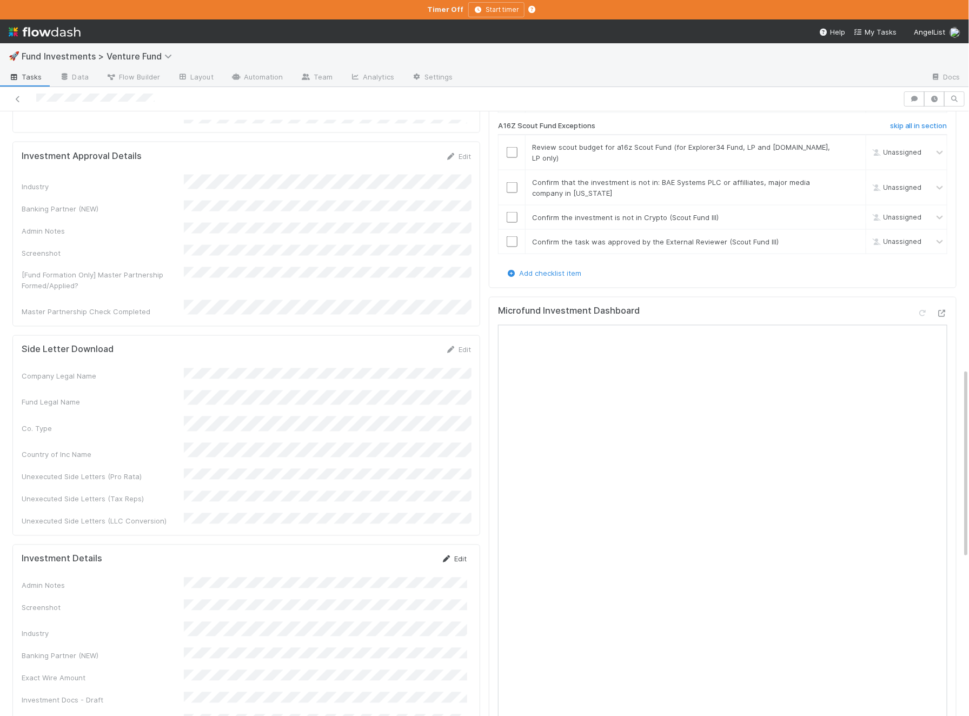
click at [460, 555] on link "Edit" at bounding box center [453, 559] width 25 height 9
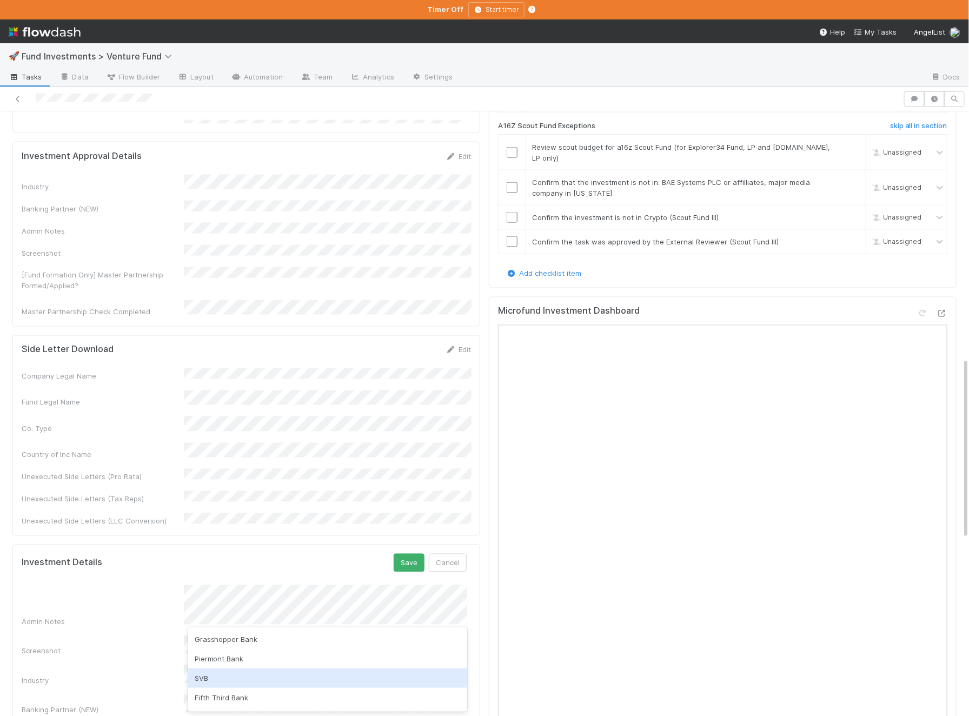
click at [229, 654] on div "SVB" at bounding box center [327, 678] width 279 height 19
click at [408, 554] on button "Save" at bounding box center [409, 563] width 31 height 18
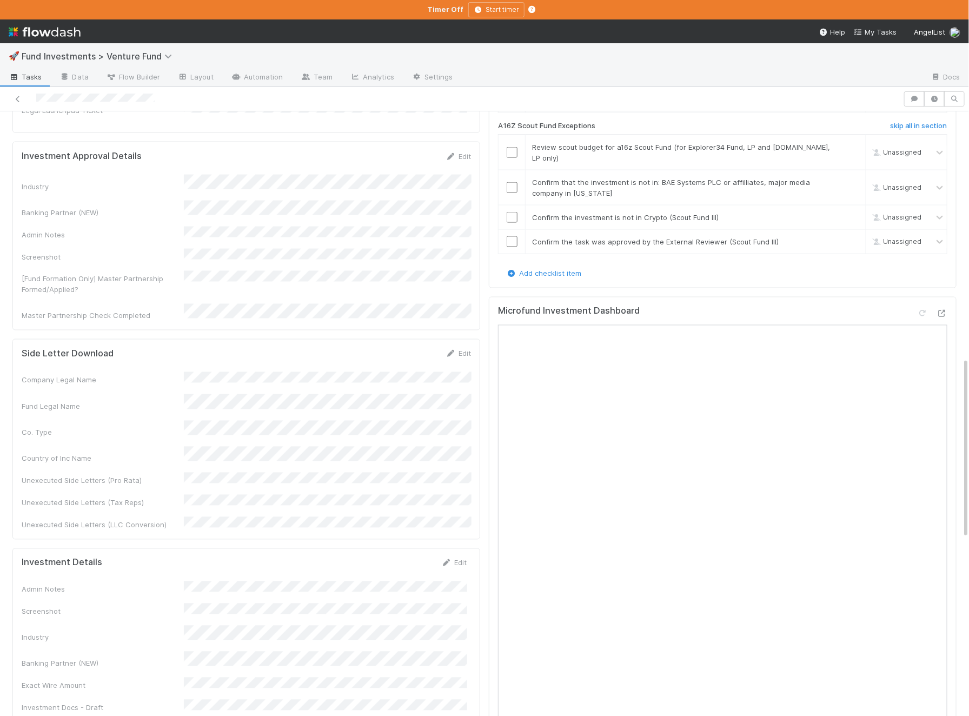
scroll to position [823, 0]
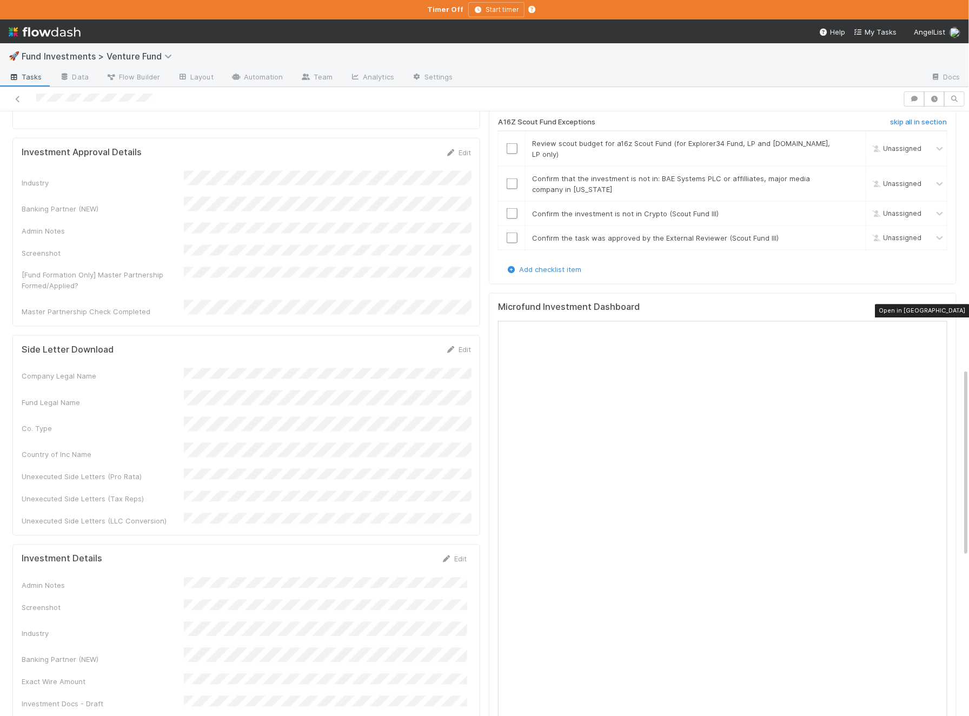
click at [944, 307] on icon at bounding box center [942, 310] width 11 height 7
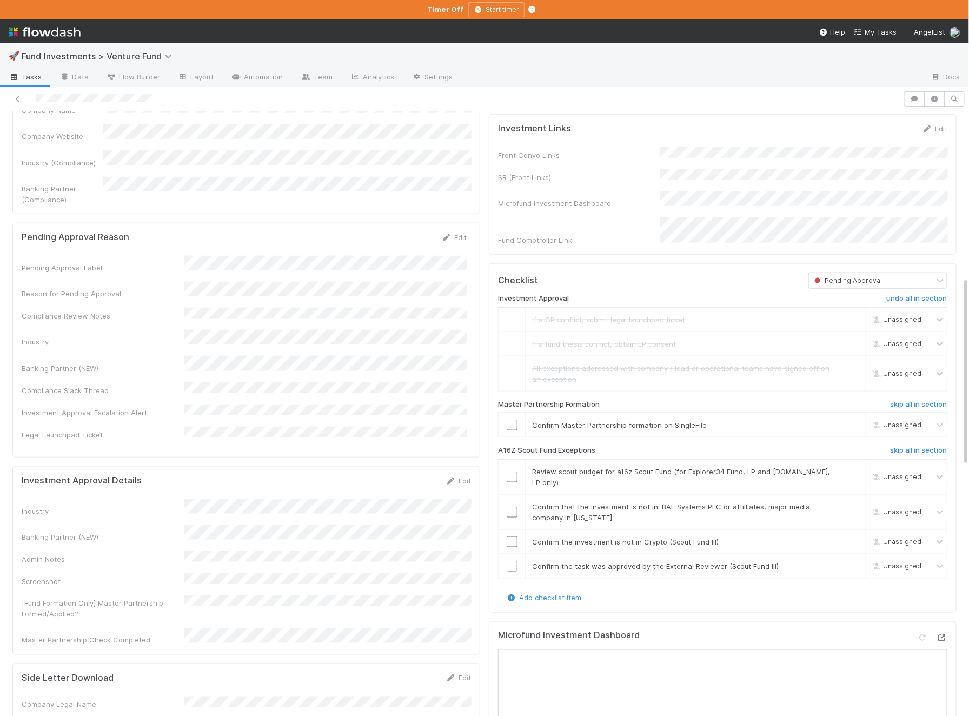
scroll to position [488, 0]
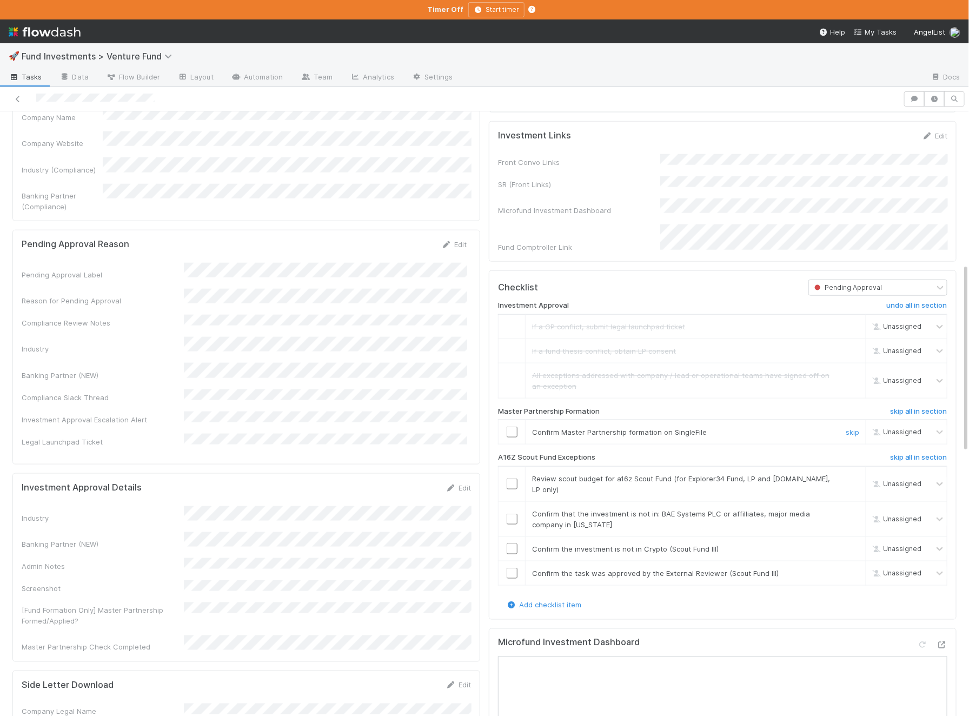
click at [518, 438] on div at bounding box center [512, 432] width 27 height 11
click at [516, 438] on input "checkbox" at bounding box center [512, 432] width 11 height 11
click at [908, 460] on h6 "skip all in section" at bounding box center [918, 457] width 57 height 9
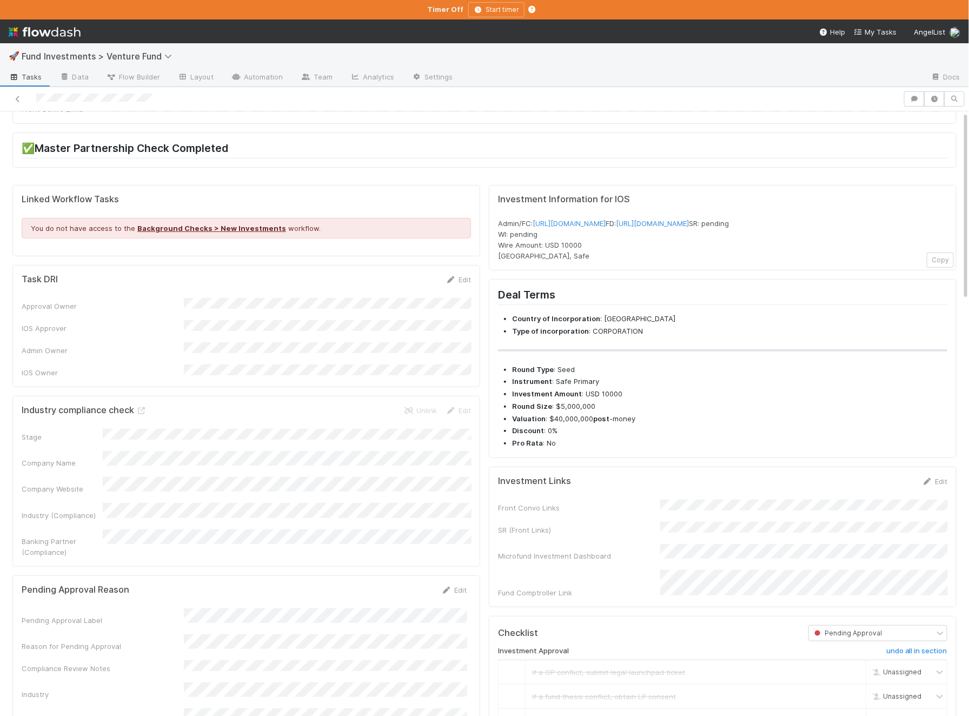
scroll to position [0, 0]
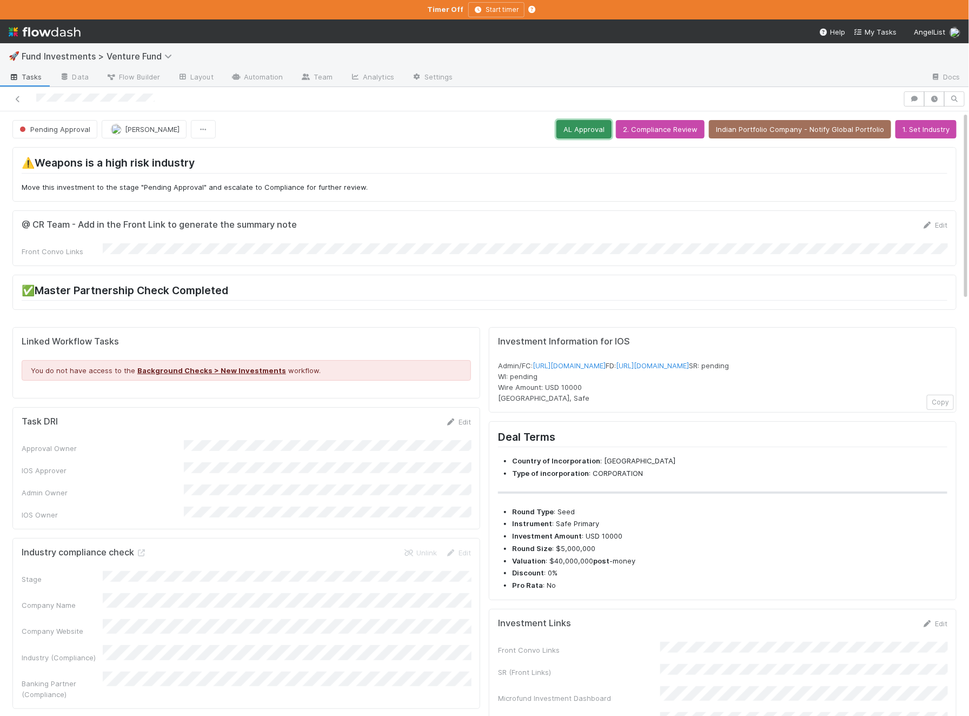
click at [592, 123] on button "AL Approval" at bounding box center [584, 129] width 55 height 18
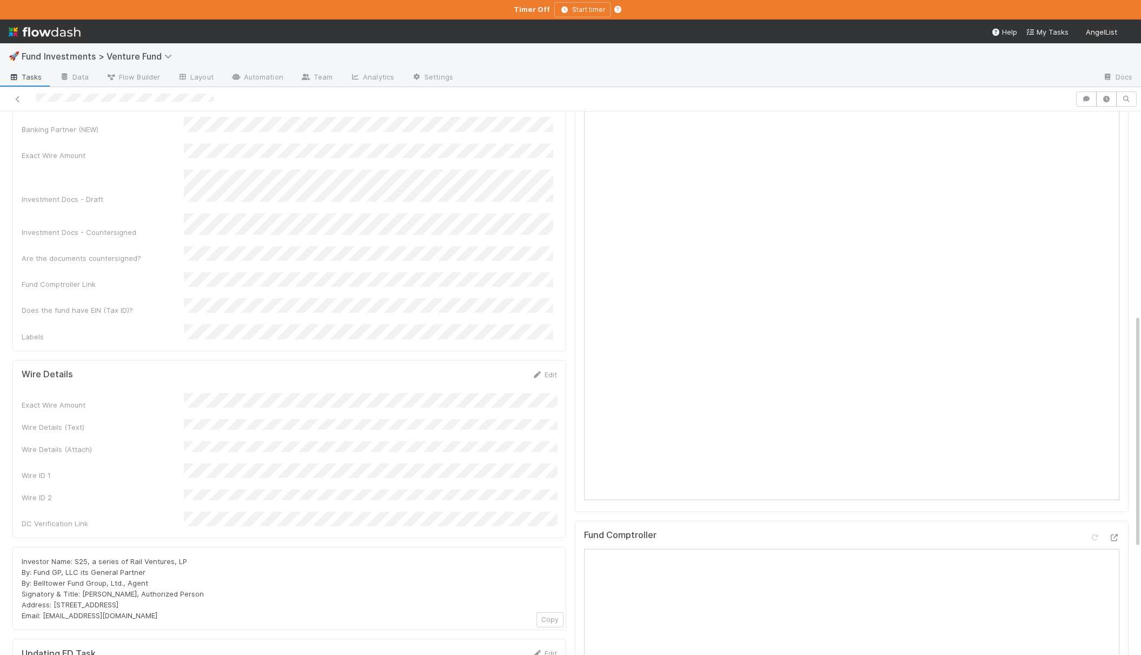
scroll to position [486, 0]
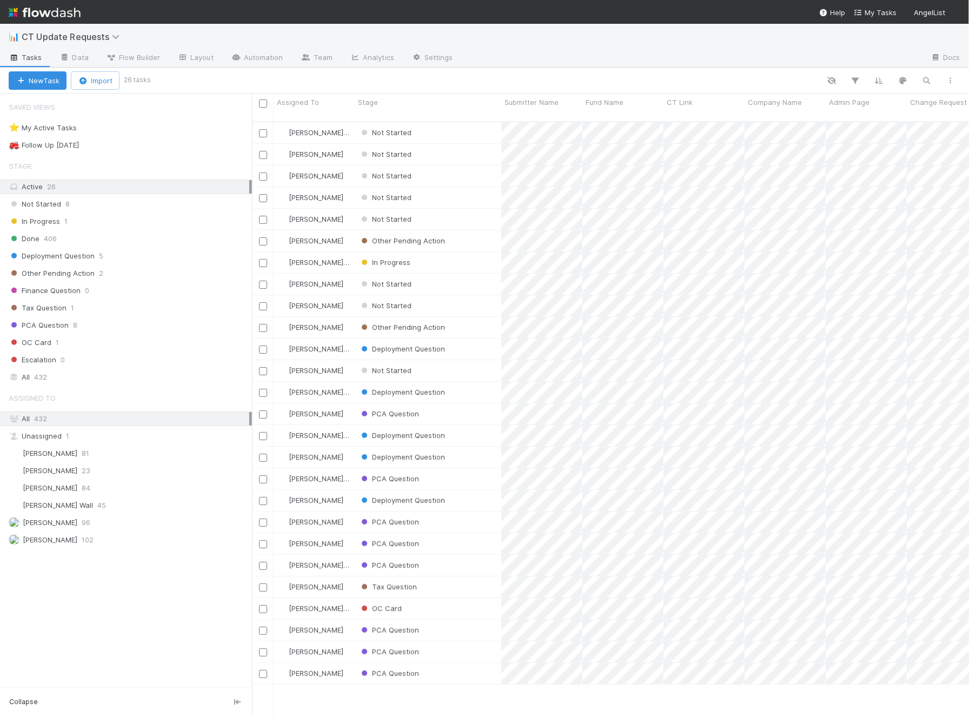
scroll to position [604, 717]
click at [467, 299] on div "Not Started" at bounding box center [428, 305] width 147 height 21
click at [438, 209] on div "Not Started" at bounding box center [428, 219] width 147 height 21
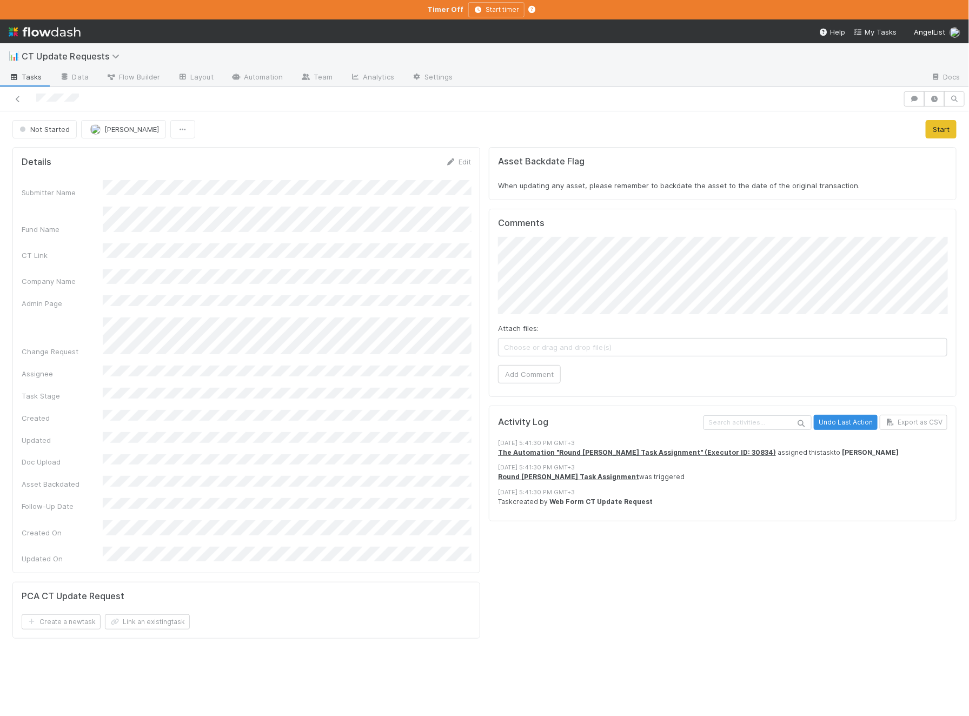
click at [476, 214] on div "Details Edit Submitter Name Fund Name CT Link Company Name Admin Page Change Re…" at bounding box center [246, 360] width 468 height 426
click at [96, 269] on div "Company Name" at bounding box center [247, 277] width 450 height 17
click at [544, 369] on button "Add Comment" at bounding box center [529, 374] width 63 height 18
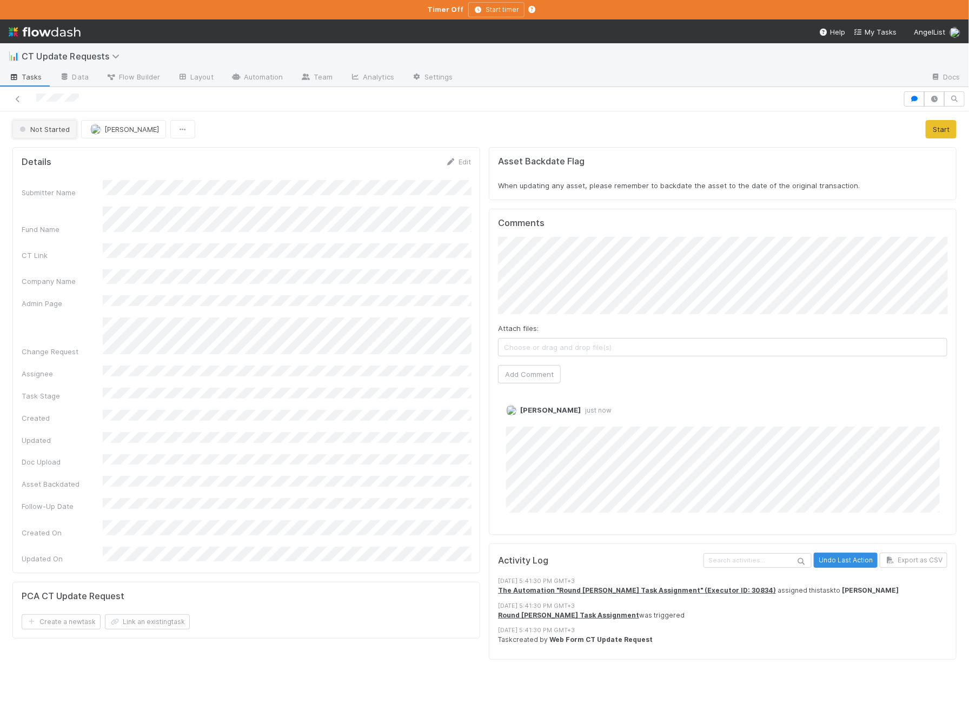
click at [70, 125] on button "Not Started" at bounding box center [44, 129] width 64 height 18
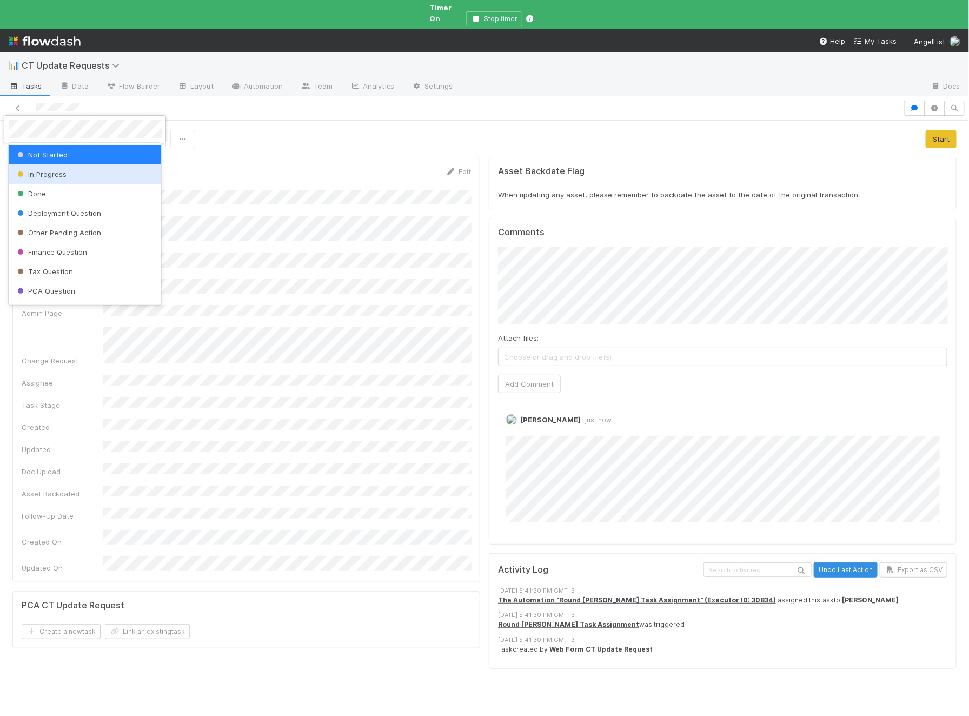
click at [85, 171] on div "In Progress" at bounding box center [85, 173] width 153 height 19
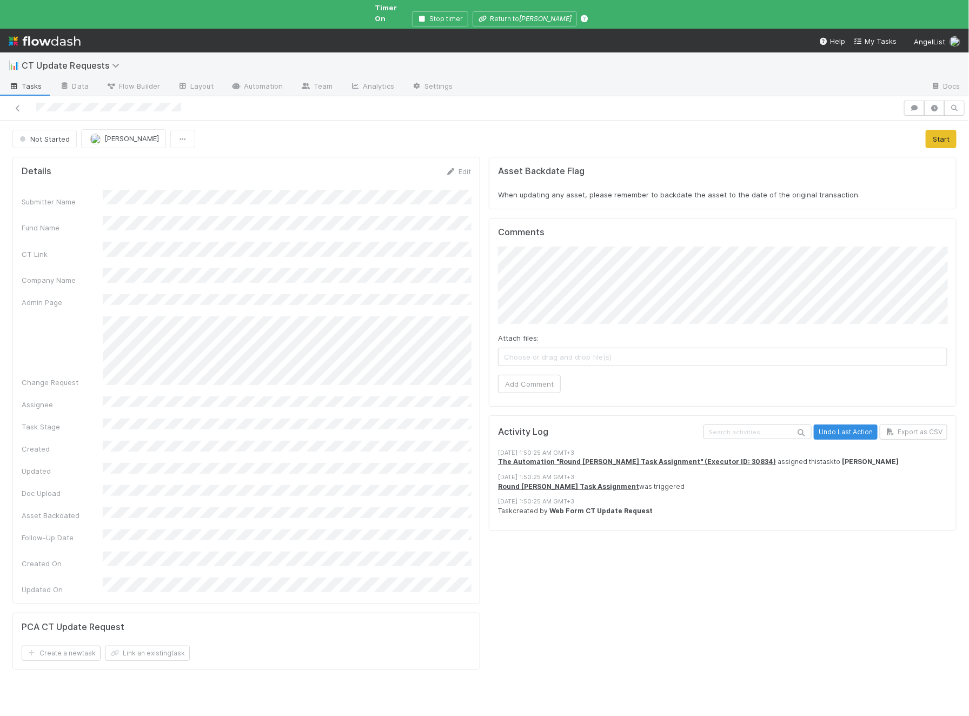
click at [540, 361] on div "Attach files: Choose or drag and drop file(s) Add Comment" at bounding box center [723, 320] width 450 height 147
click at [538, 375] on button "Add Comment" at bounding box center [529, 384] width 63 height 18
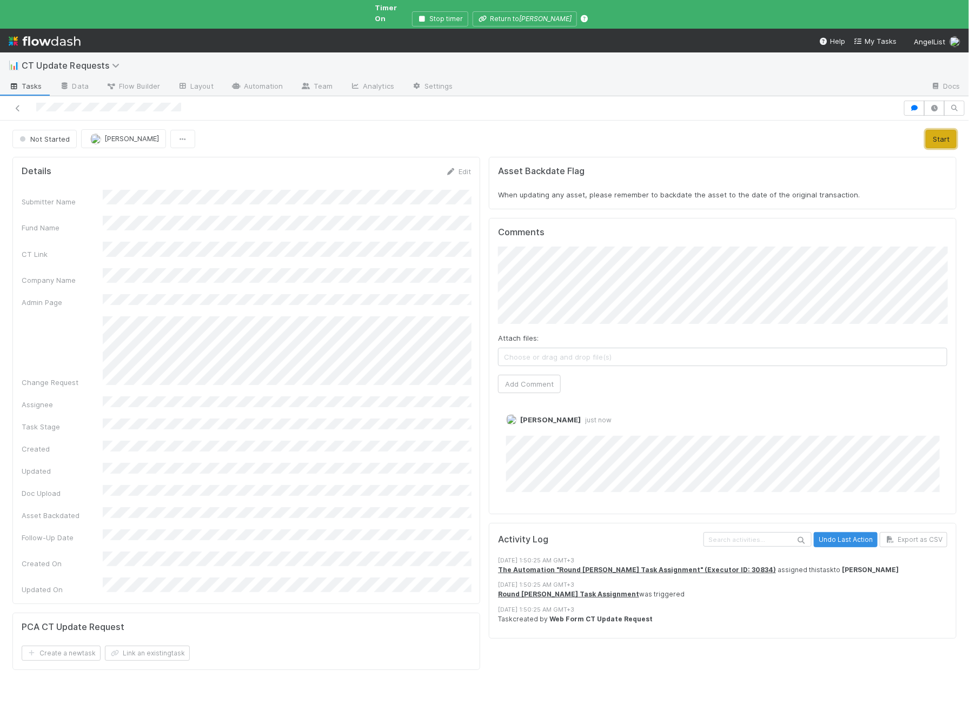
click at [775, 131] on button "Start" at bounding box center [941, 139] width 31 height 18
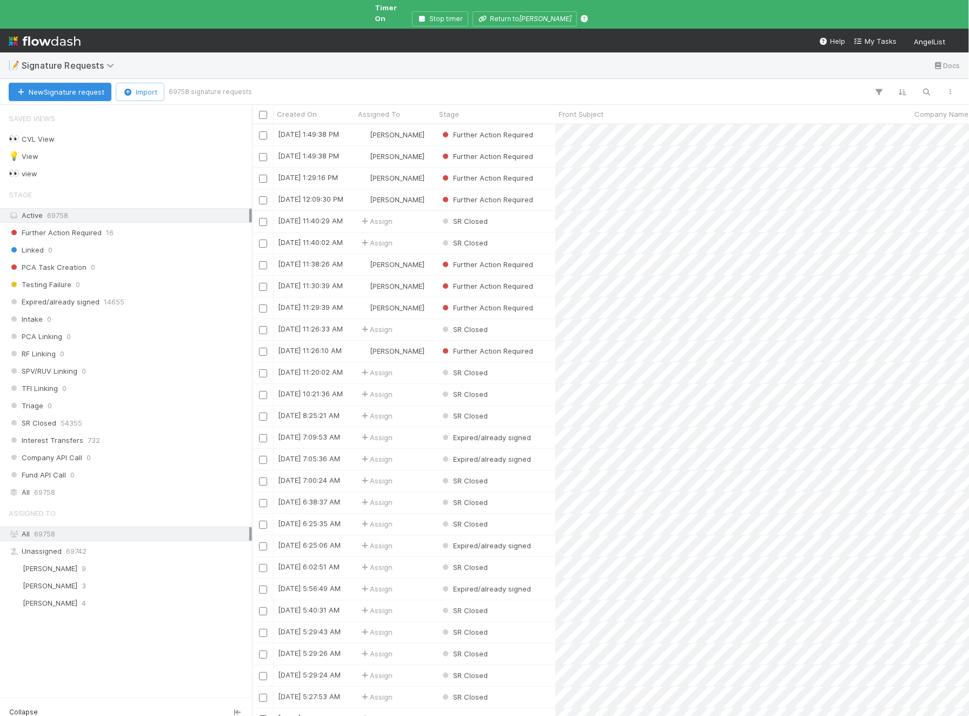
scroll to position [0, 1]
click at [80, 562] on div "Ali Al Khatib 9" at bounding box center [129, 569] width 241 height 14
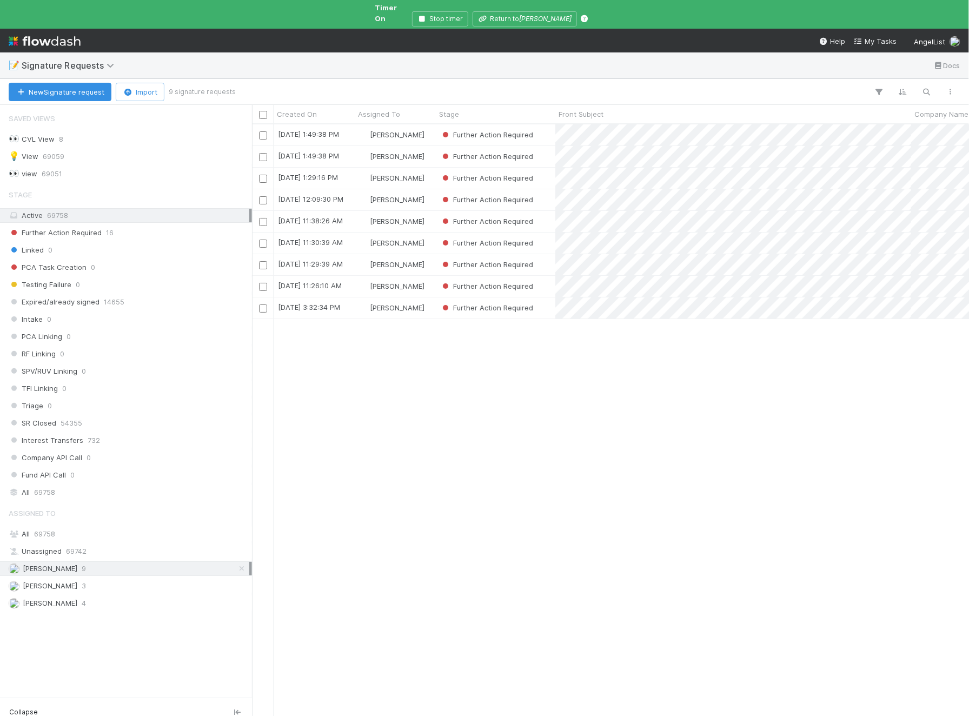
scroll to position [602, 717]
click at [421, 299] on div "Ali Al Khatib" at bounding box center [395, 308] width 81 height 21
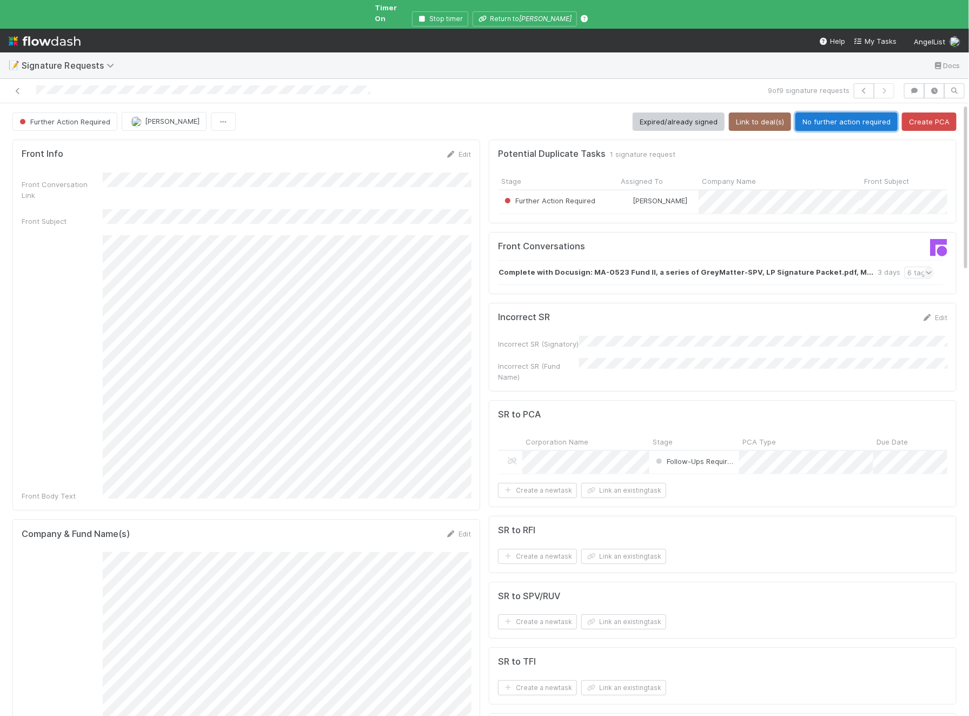
click at [840, 113] on button "No further action required" at bounding box center [847, 122] width 102 height 18
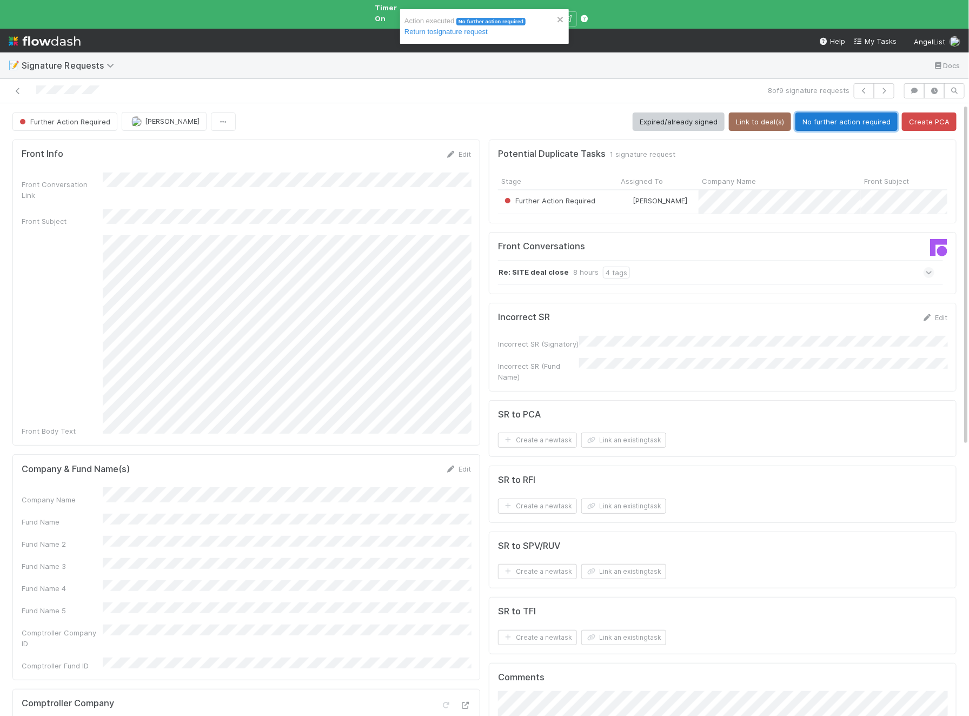
click at [850, 113] on button "No further action required" at bounding box center [847, 122] width 102 height 18
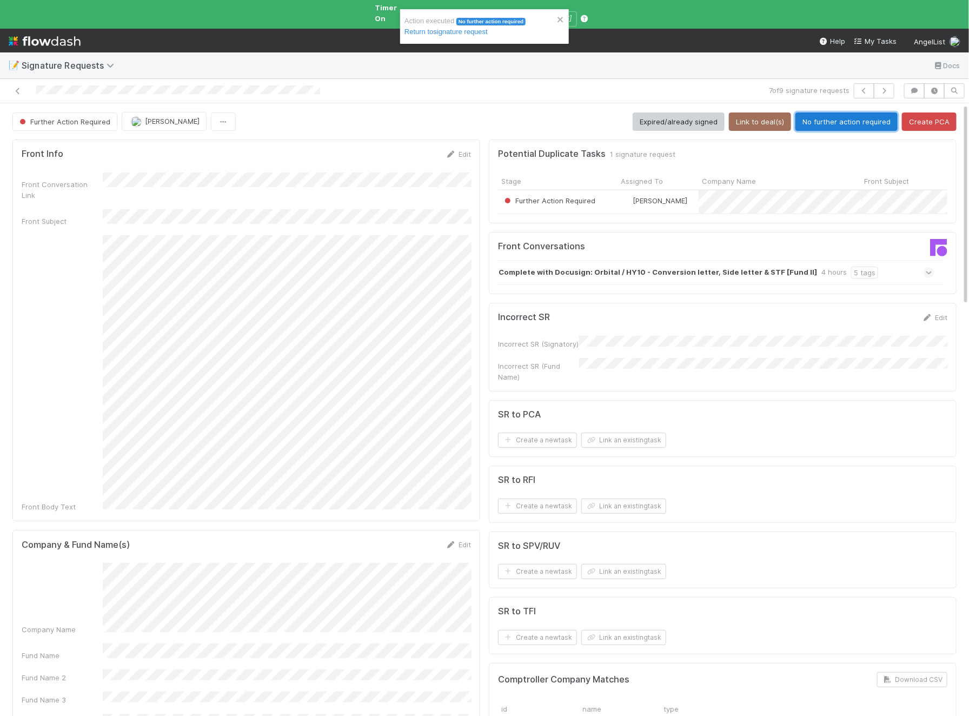
click at [844, 113] on button "No further action required" at bounding box center [847, 122] width 102 height 18
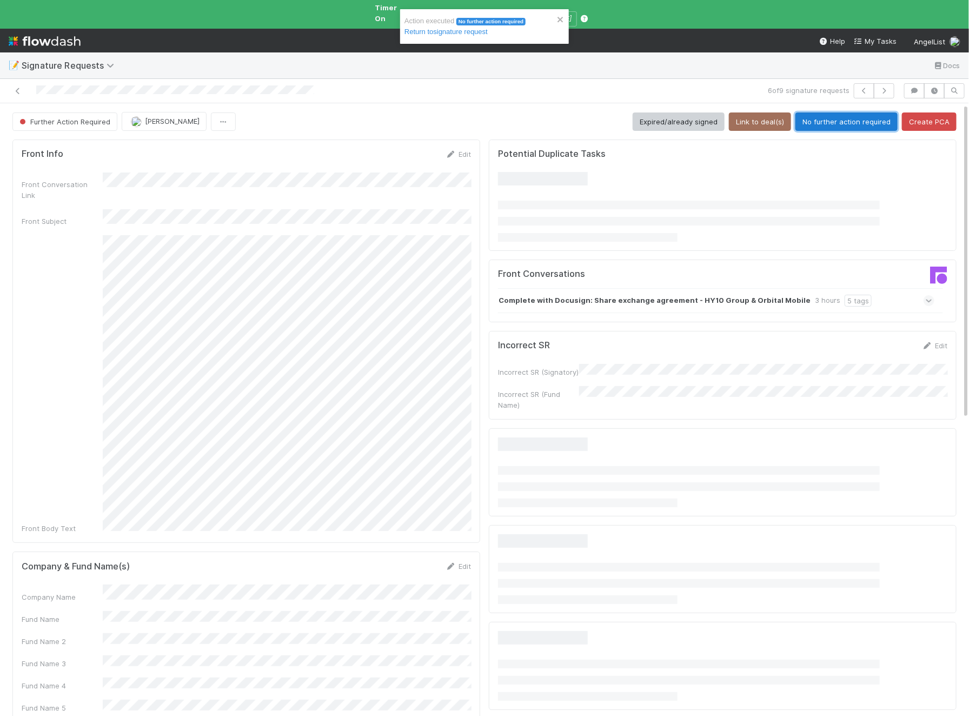
click at [844, 113] on button "No further action required" at bounding box center [847, 122] width 102 height 18
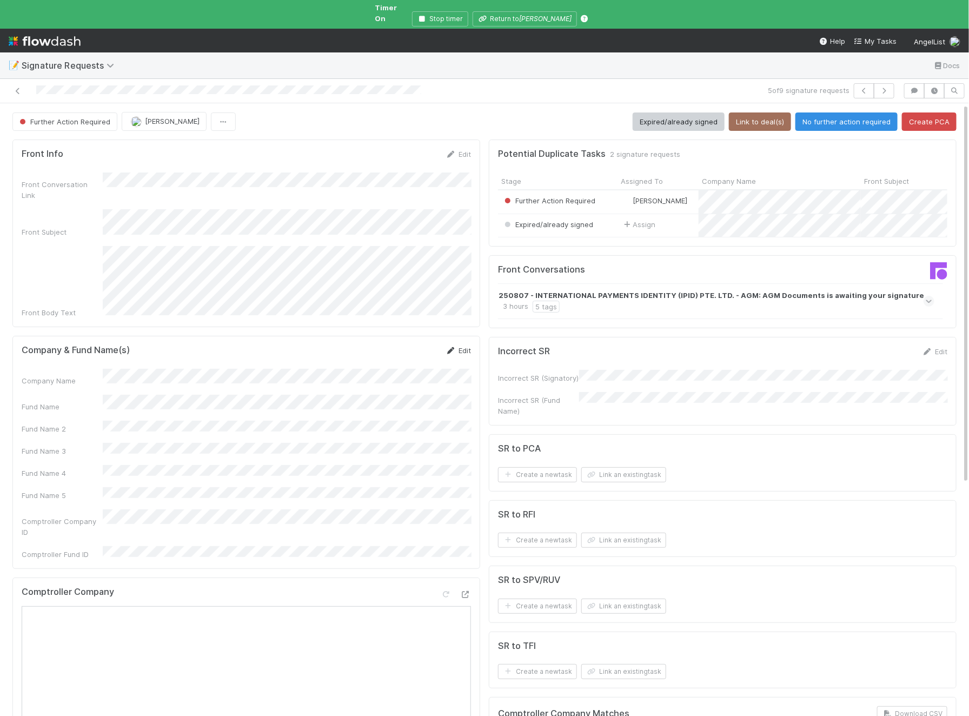
click at [470, 346] on link "Edit" at bounding box center [458, 350] width 25 height 9
click at [413, 345] on button "Save" at bounding box center [413, 354] width 31 height 18
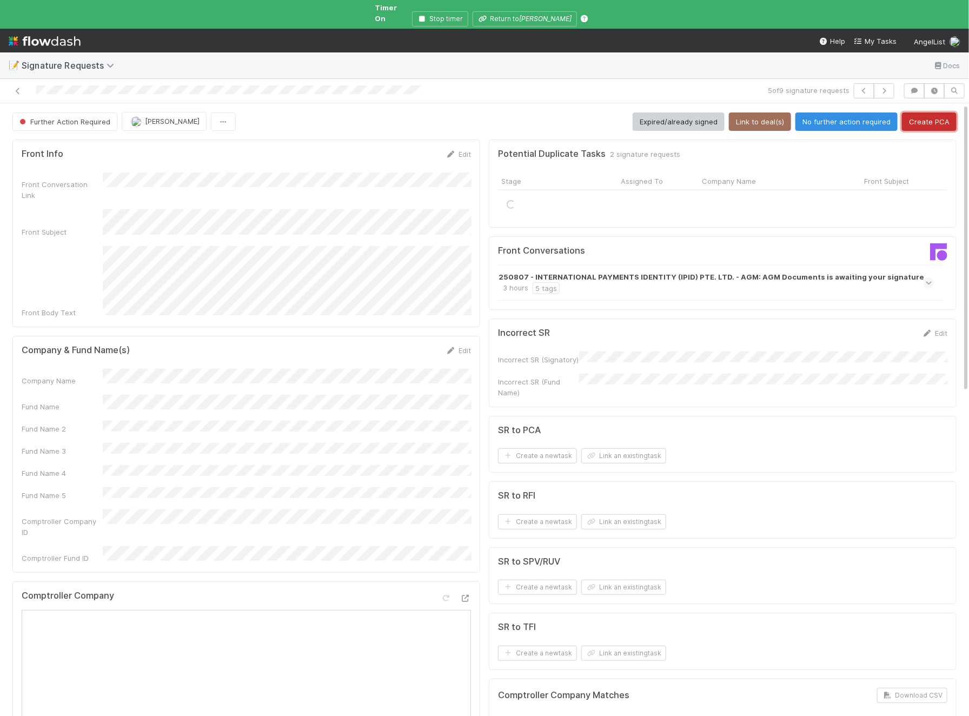
click at [925, 115] on button "Create PCA" at bounding box center [929, 122] width 55 height 18
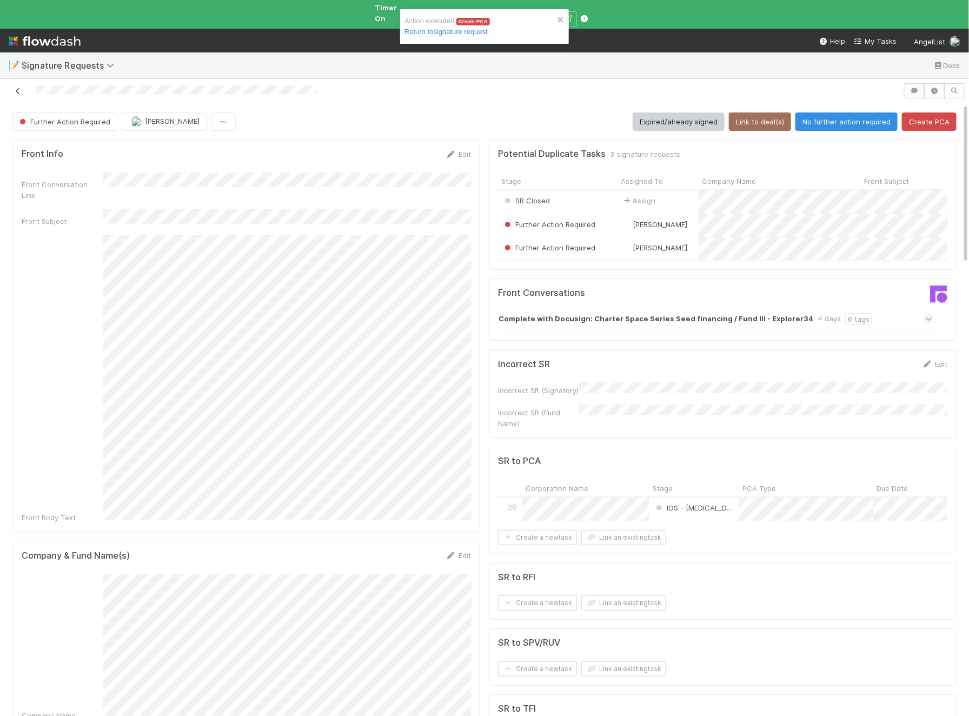
click at [19, 85] on link at bounding box center [17, 90] width 11 height 11
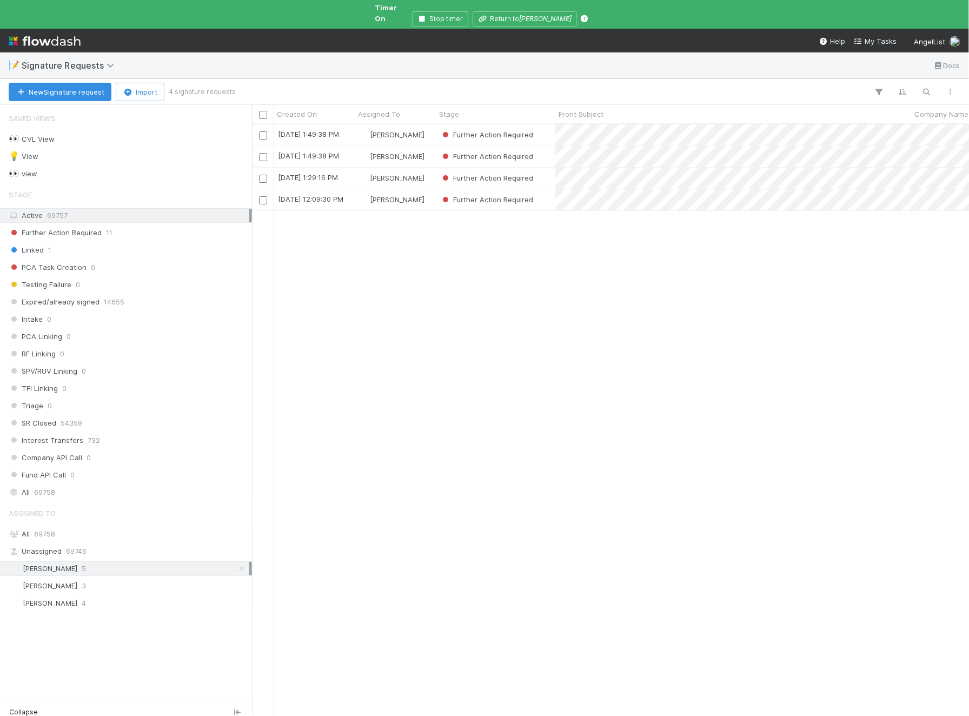
scroll to position [0, 1]
click at [421, 194] on div "Ali Al Khatib" at bounding box center [395, 199] width 81 height 21
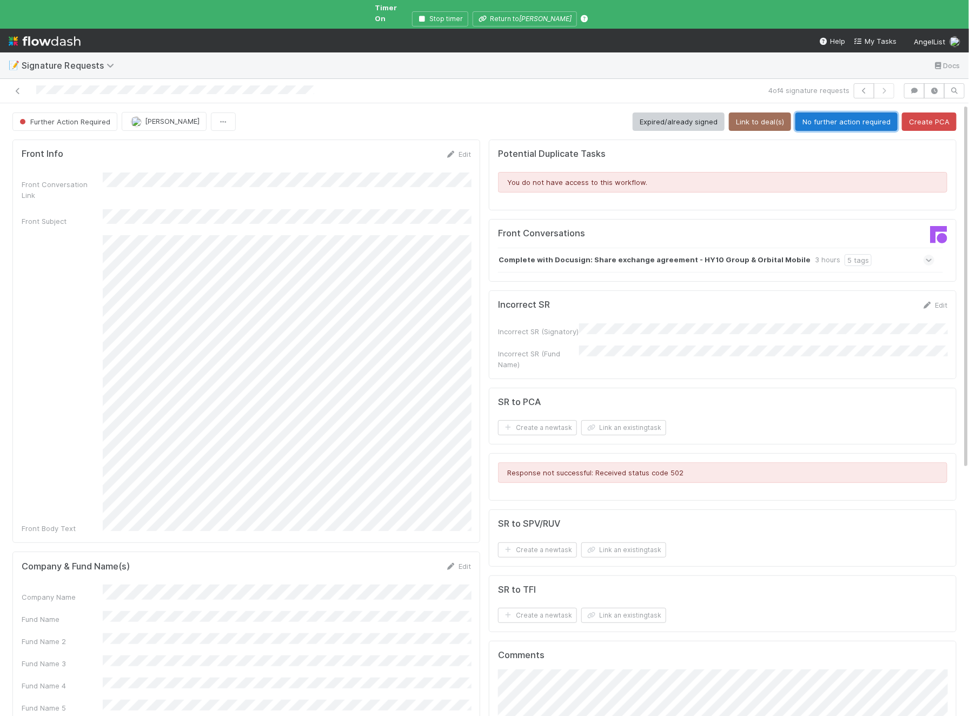
click at [815, 113] on button "No further action required" at bounding box center [847, 122] width 102 height 18
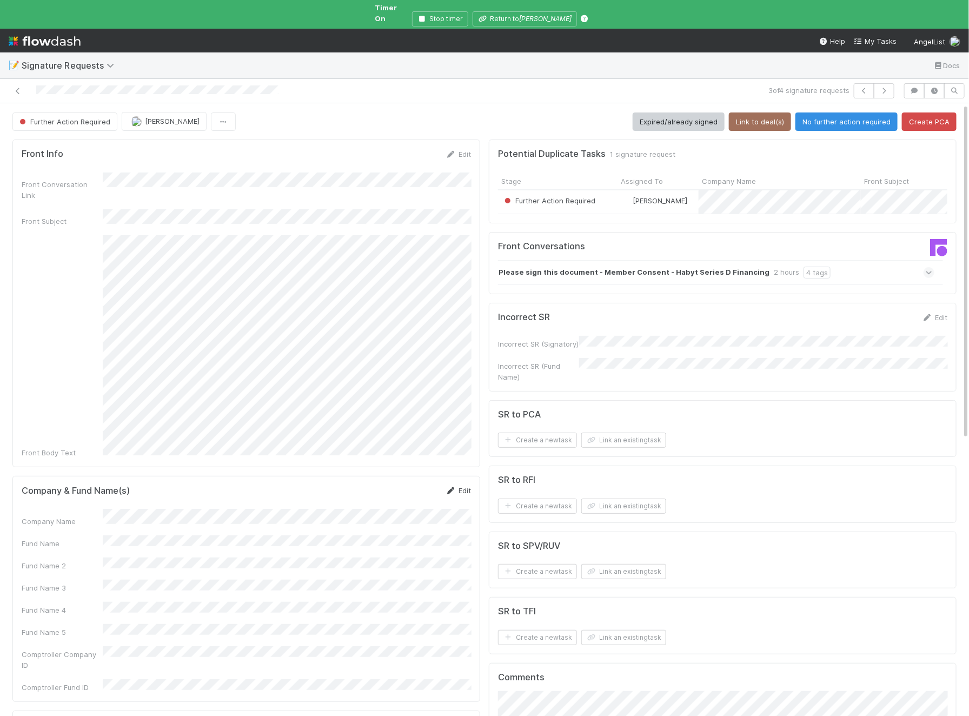
click at [465, 486] on link "Edit" at bounding box center [458, 490] width 25 height 9
click at [414, 485] on button "Save" at bounding box center [413, 494] width 31 height 18
click at [934, 113] on button "Create PCA" at bounding box center [929, 122] width 55 height 18
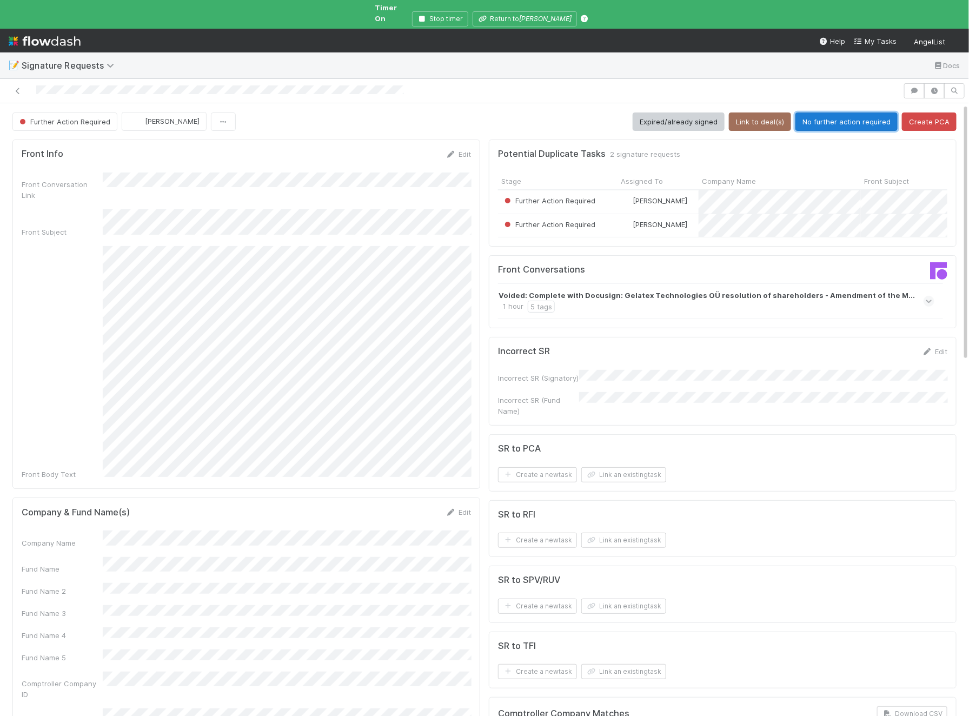
click at [853, 113] on button "No further action required" at bounding box center [847, 122] width 102 height 18
click at [843, 113] on button "No further action required" at bounding box center [847, 122] width 102 height 18
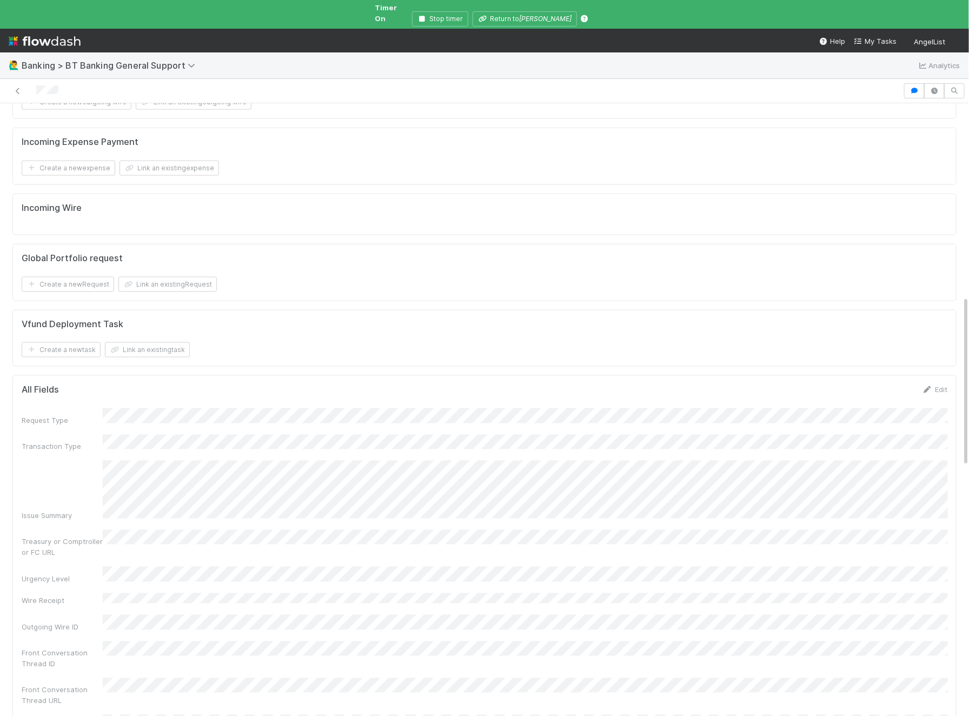
scroll to position [712, 0]
